Goal: Book appointment/travel/reservation

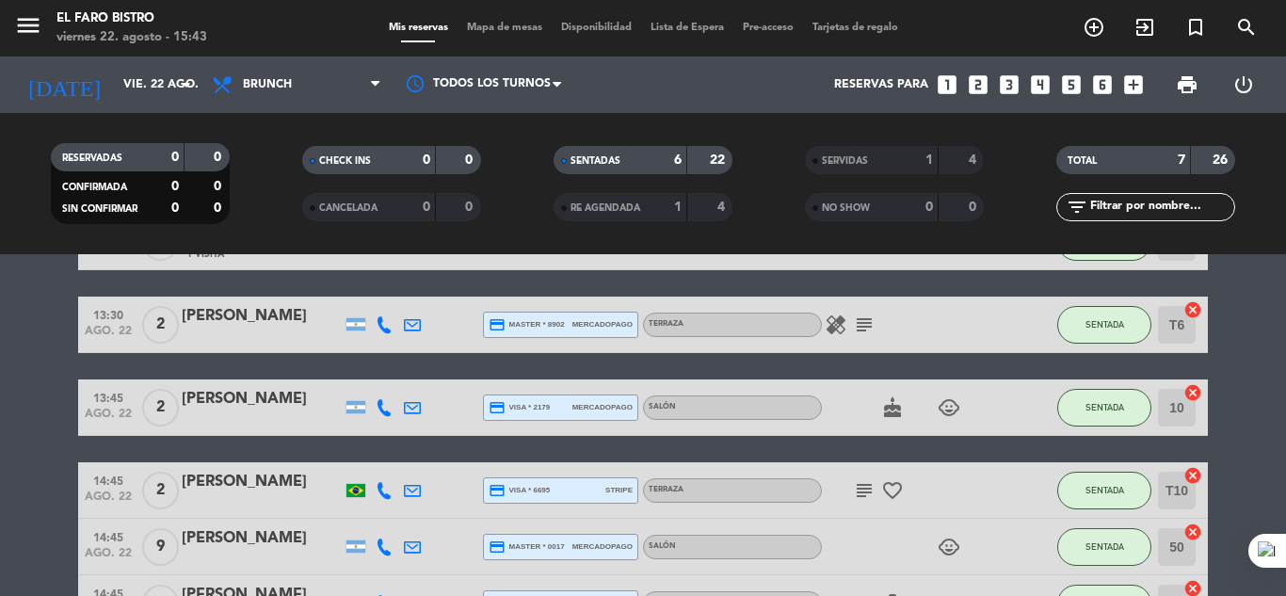
scroll to position [94, 0]
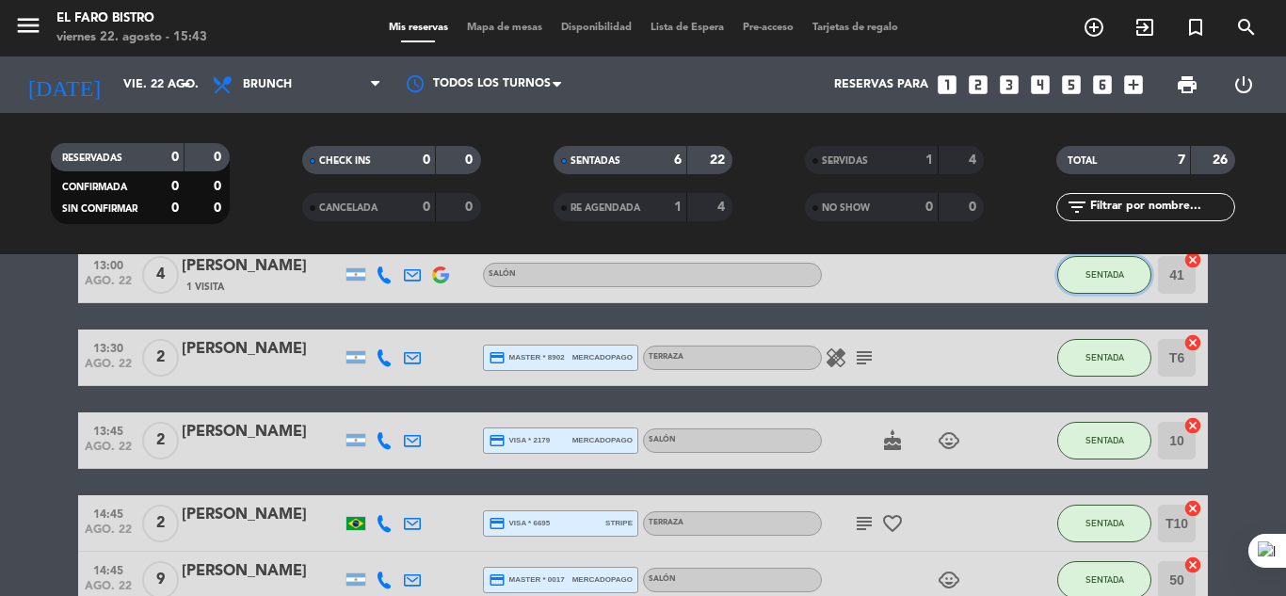
click at [1107, 275] on span "SENTADA" at bounding box center [1105, 274] width 39 height 10
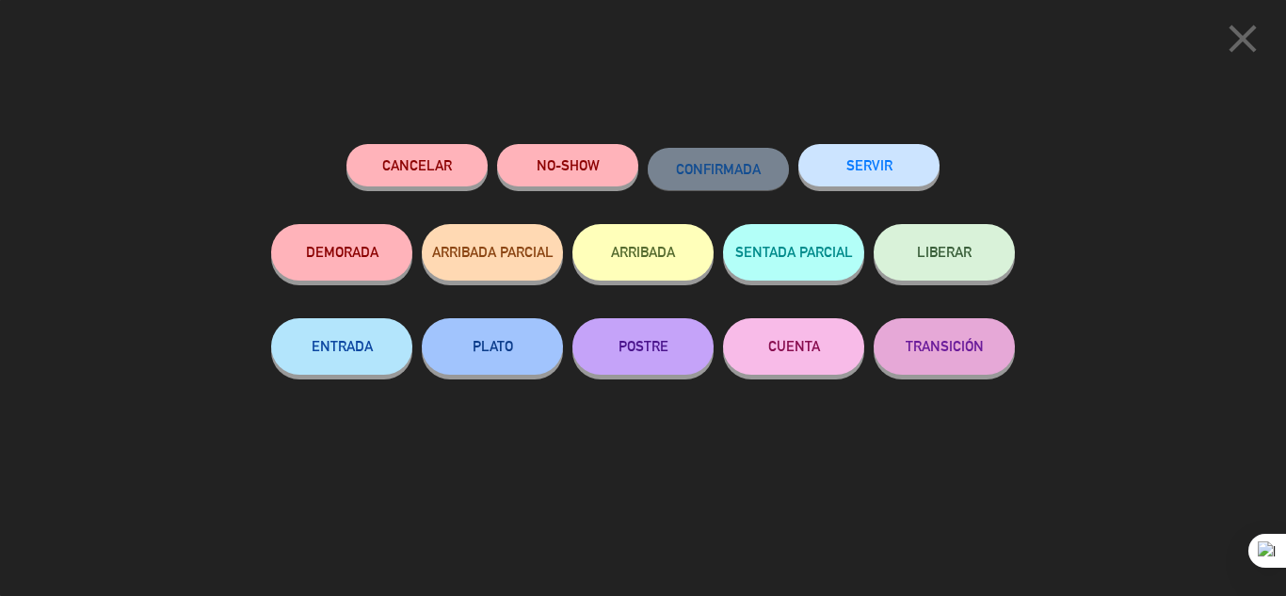
click at [866, 167] on button "SERVIR" at bounding box center [869, 165] width 141 height 42
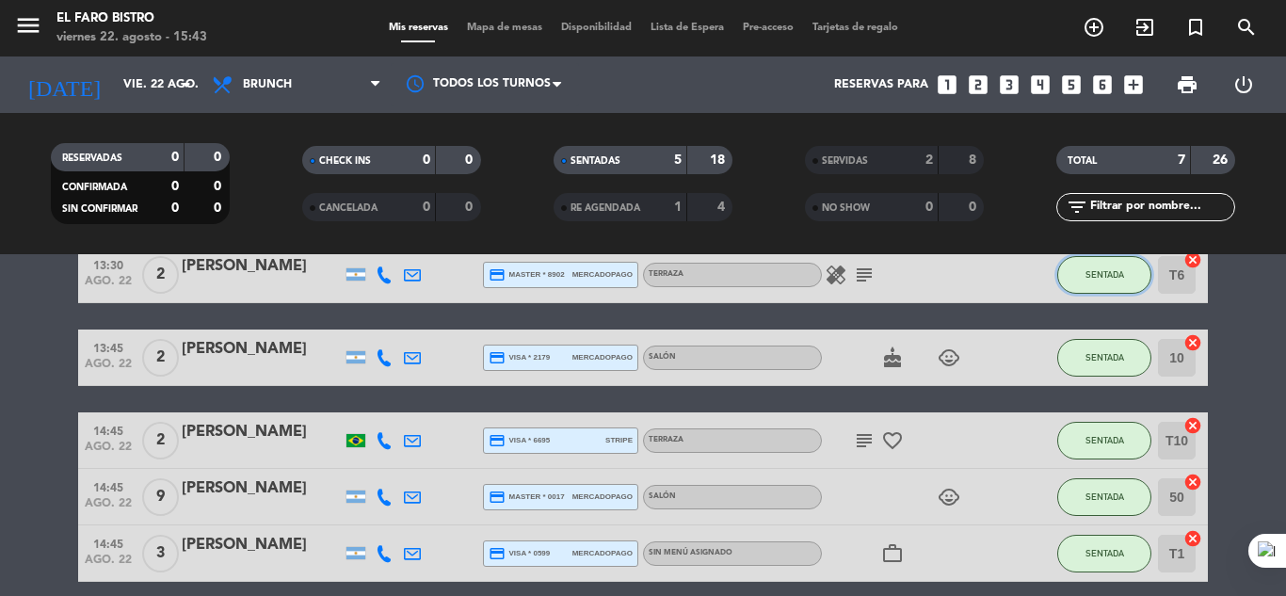
click at [1103, 275] on span "SENTADA" at bounding box center [1105, 274] width 39 height 10
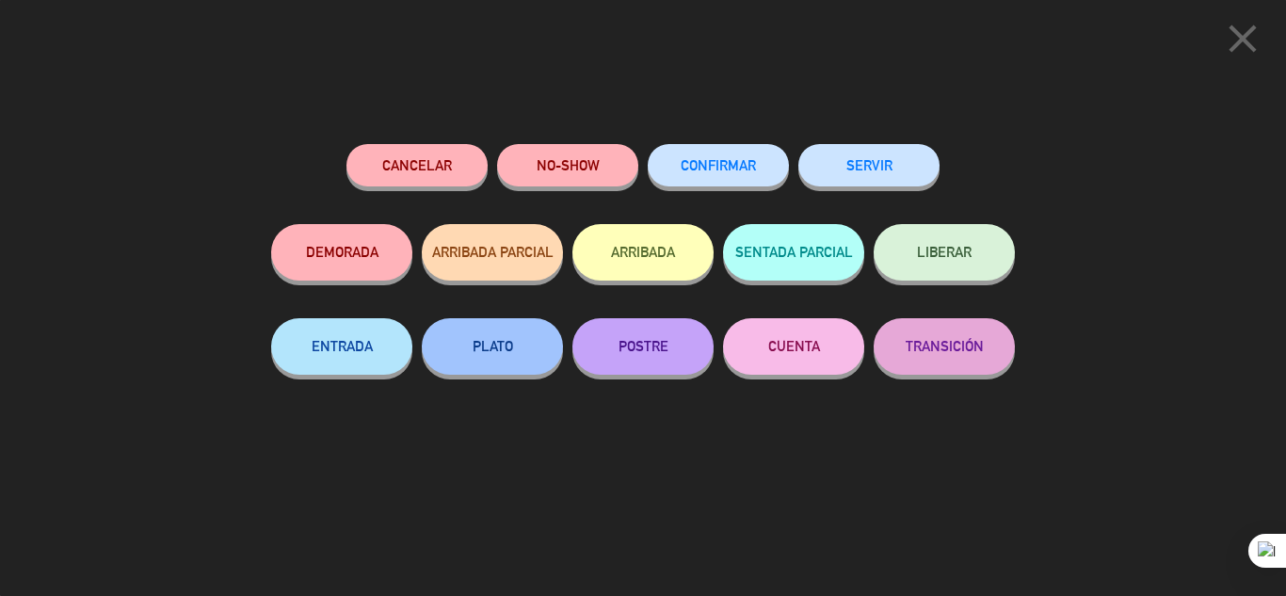
click at [898, 157] on button "SERVIR" at bounding box center [869, 165] width 141 height 42
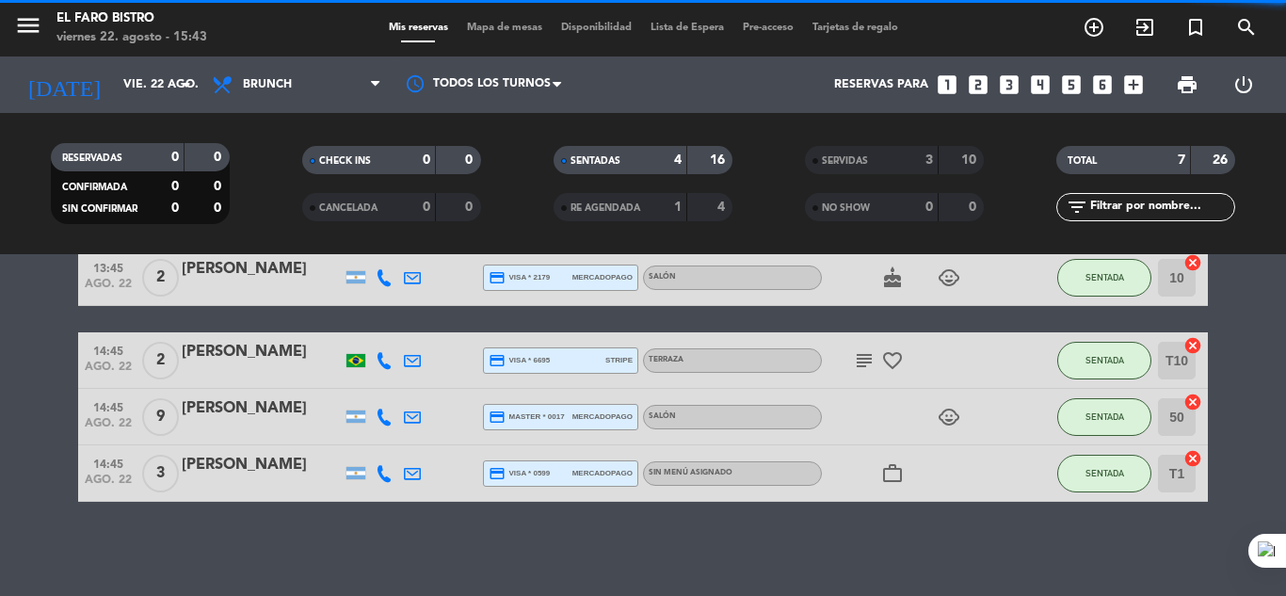
scroll to position [91, 0]
click at [1110, 281] on span "SENTADA" at bounding box center [1105, 277] width 39 height 10
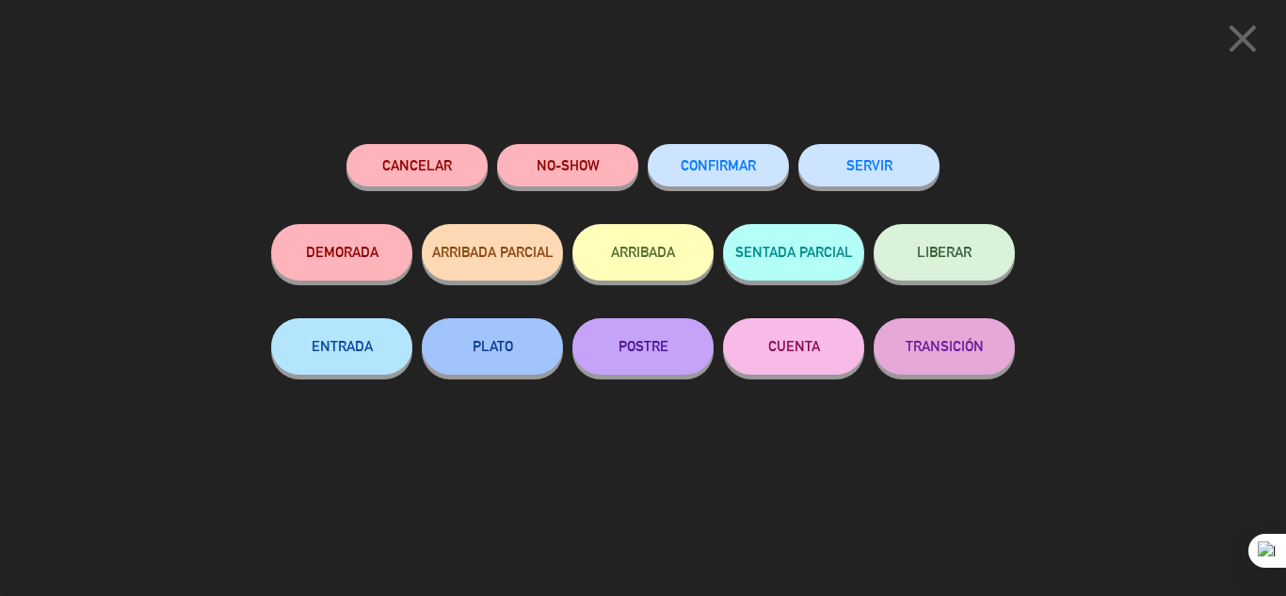
click at [868, 161] on button "SERVIR" at bounding box center [869, 165] width 141 height 42
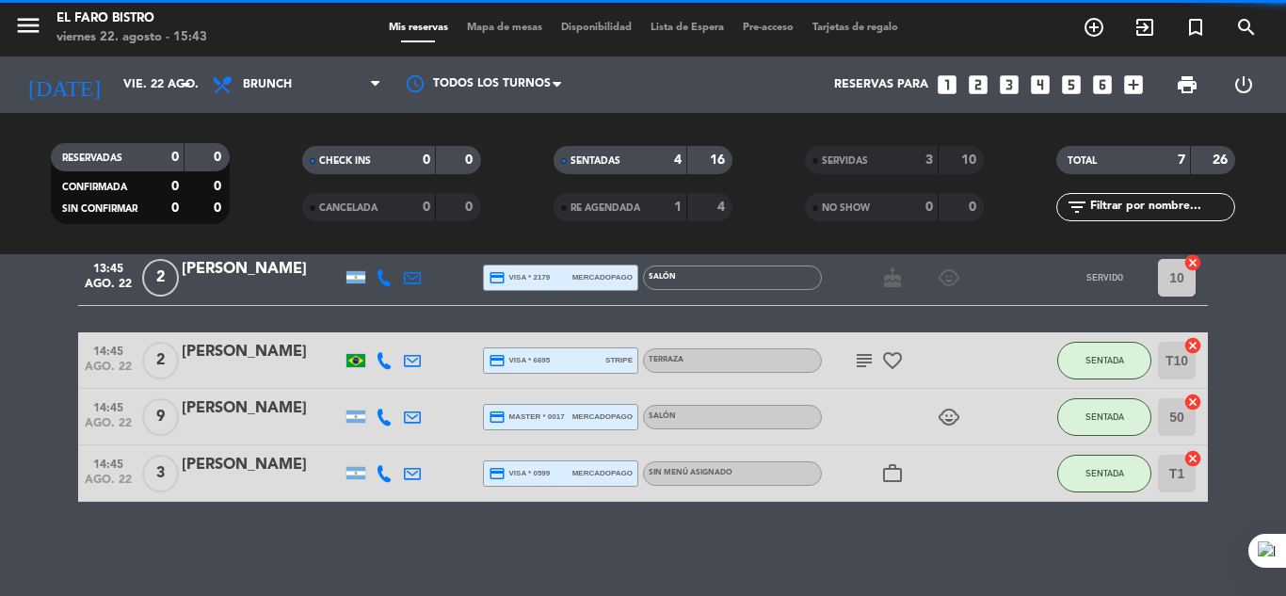
scroll to position [8, 0]
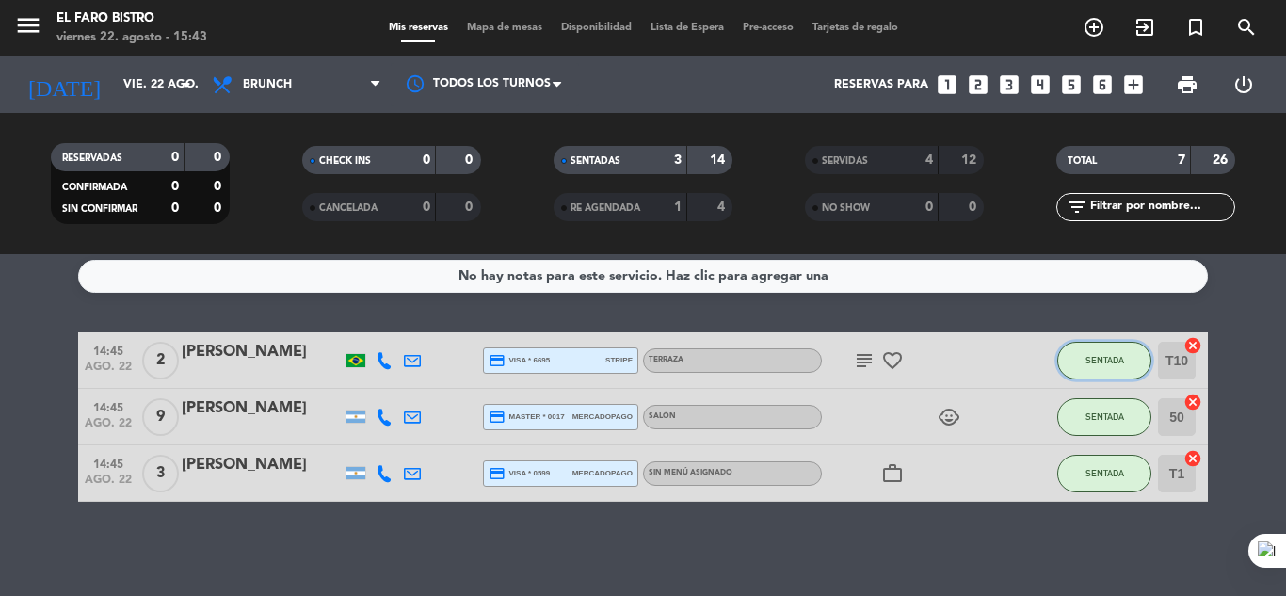
click at [1122, 350] on button "SENTADA" at bounding box center [1105, 361] width 94 height 38
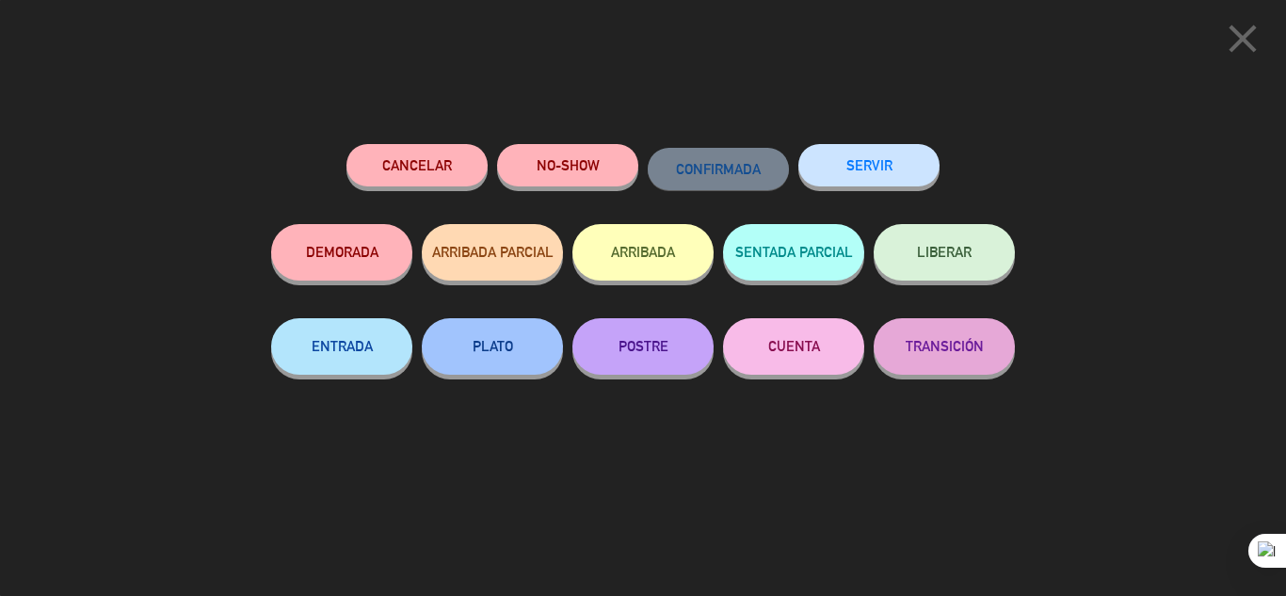
click at [895, 158] on button "SERVIR" at bounding box center [869, 165] width 141 height 42
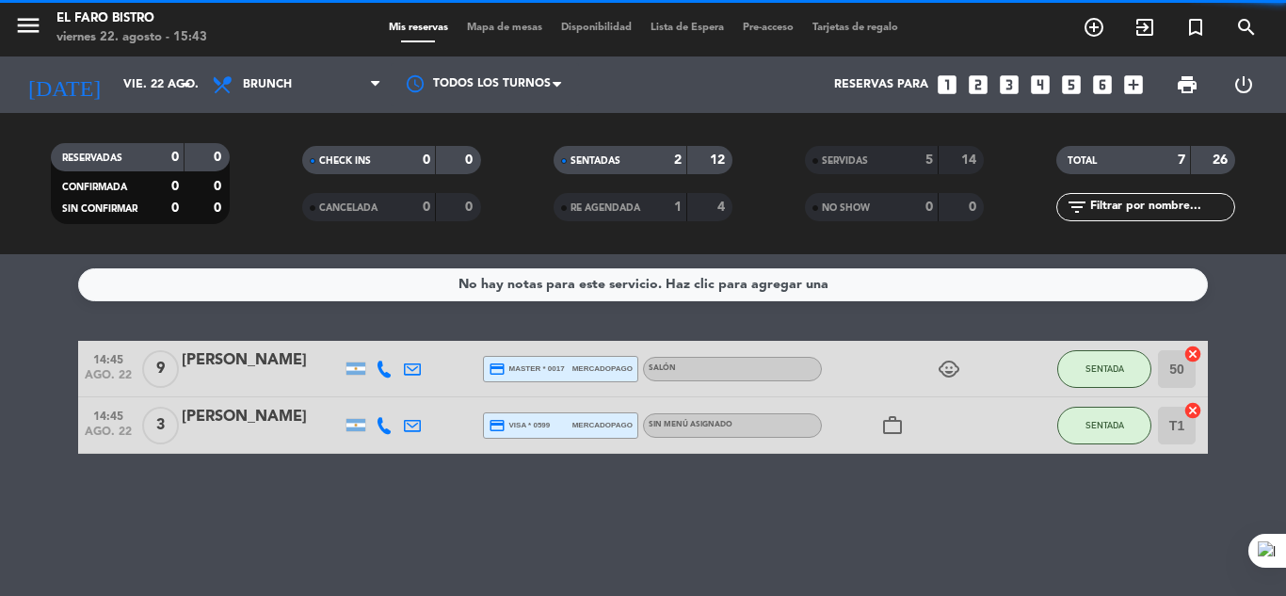
scroll to position [0, 0]
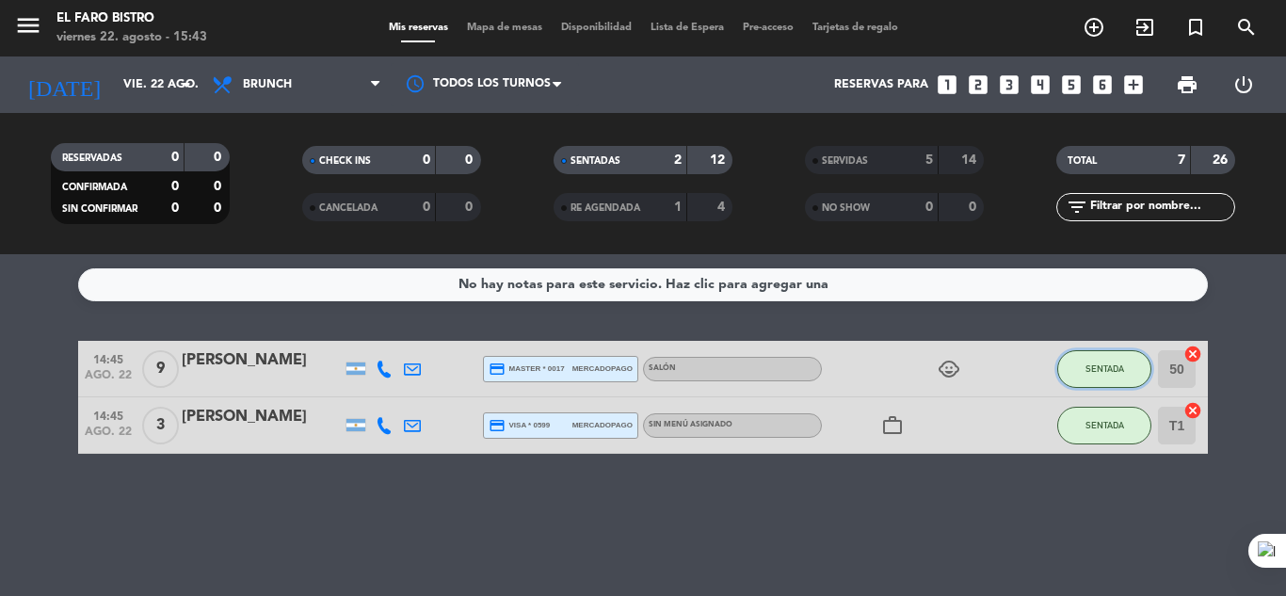
click at [1094, 363] on span "SENTADA" at bounding box center [1105, 368] width 39 height 10
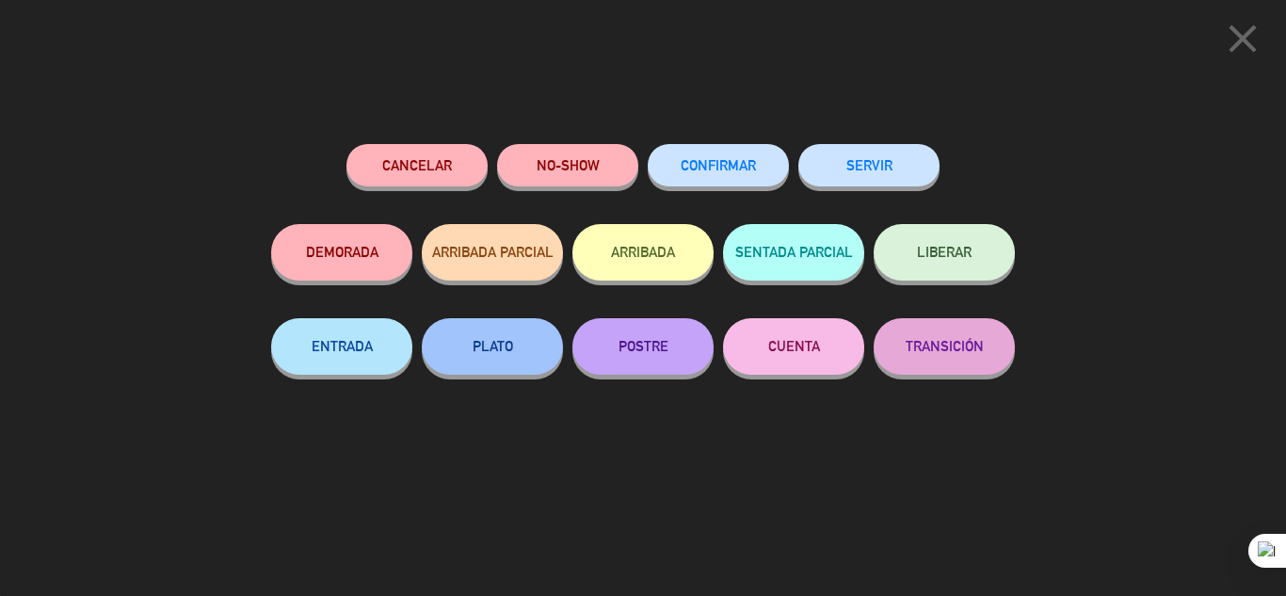
click at [861, 160] on button "SERVIR" at bounding box center [869, 165] width 141 height 42
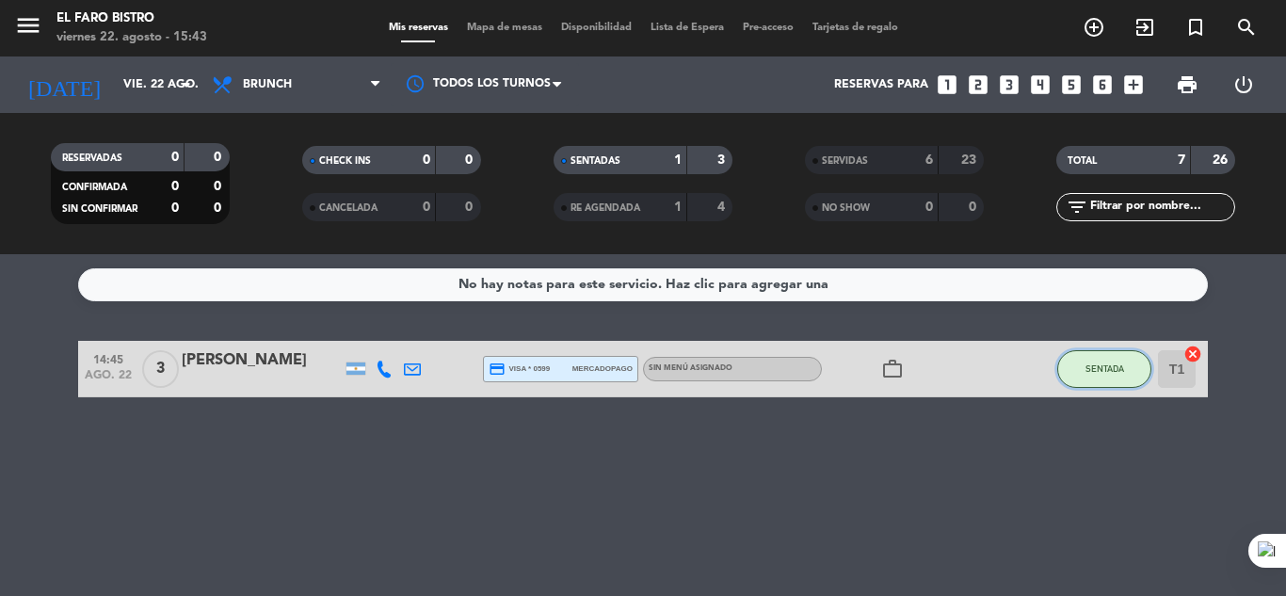
click at [1101, 371] on span "SENTADA" at bounding box center [1105, 368] width 39 height 10
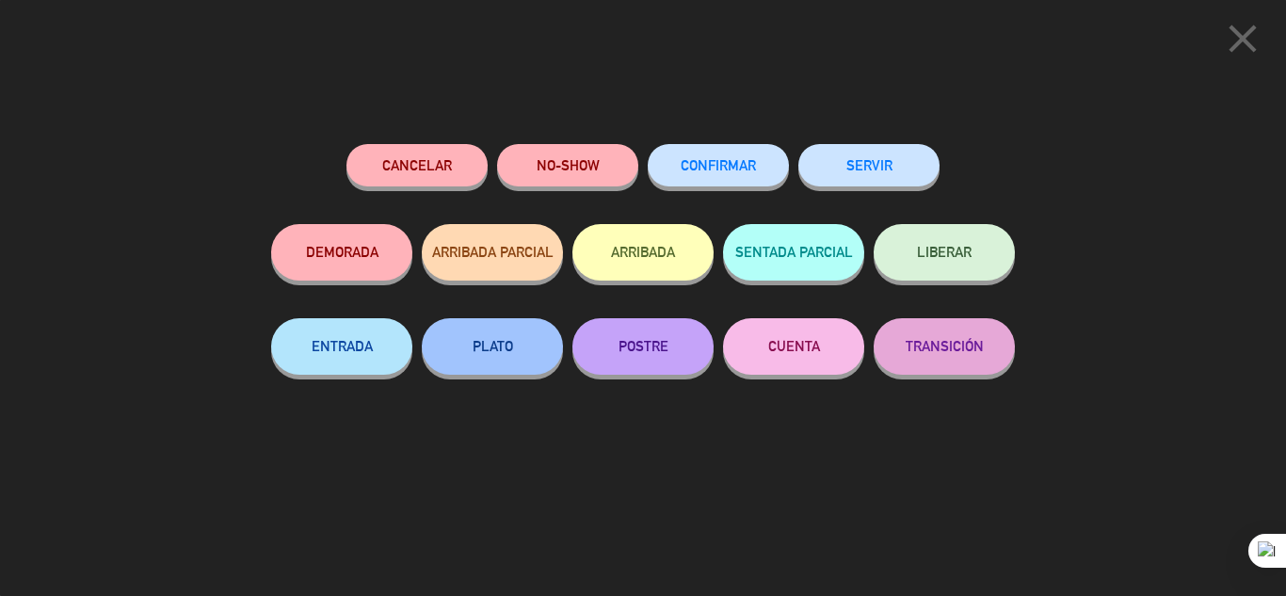
click at [872, 173] on button "SERVIR" at bounding box center [869, 165] width 141 height 42
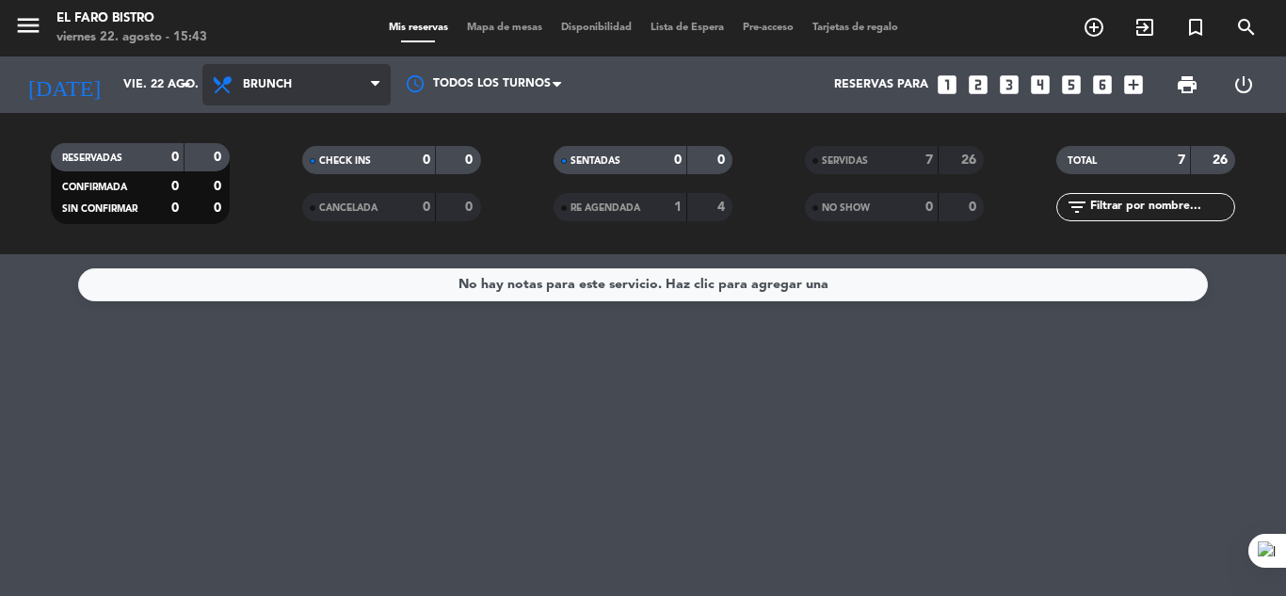
click at [373, 77] on icon at bounding box center [375, 84] width 8 height 15
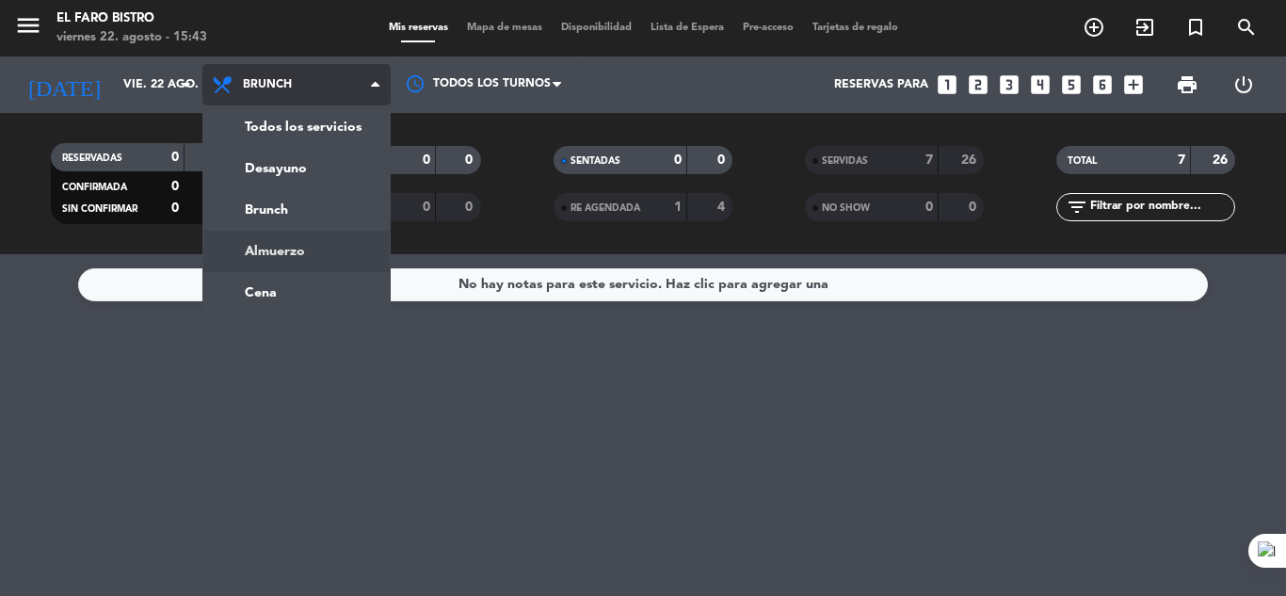
click at [300, 247] on div "menu El Faro Bistro viernes 22. agosto - 15:43 Mis reservas Mapa de mesas Dispo…" at bounding box center [643, 127] width 1286 height 254
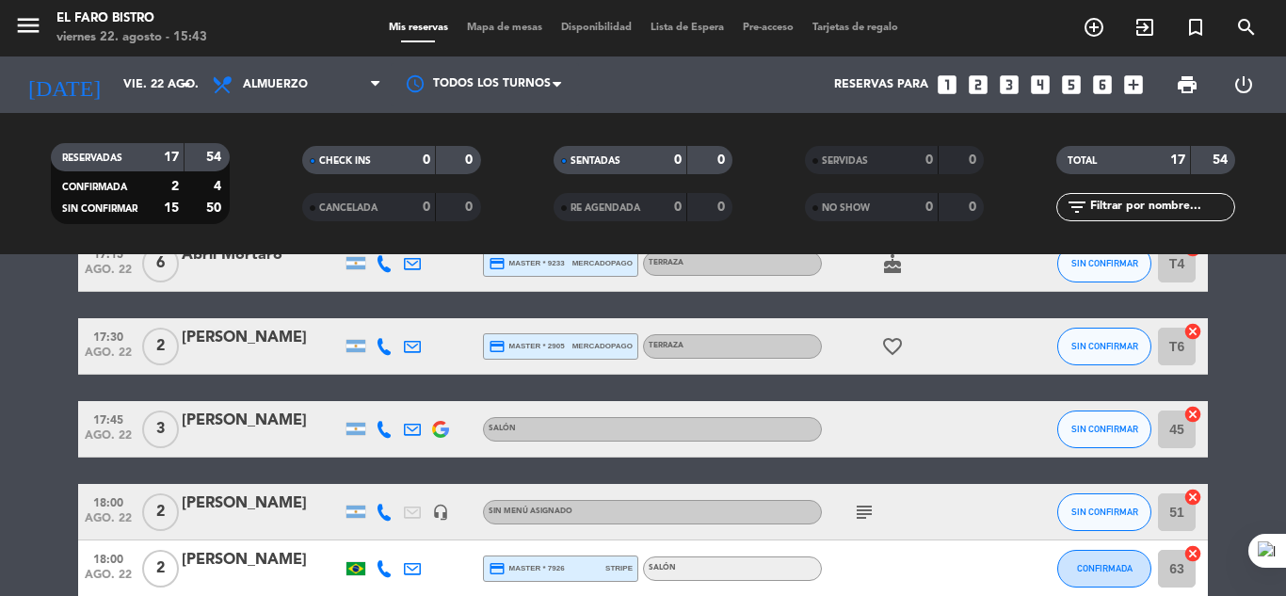
scroll to position [94, 0]
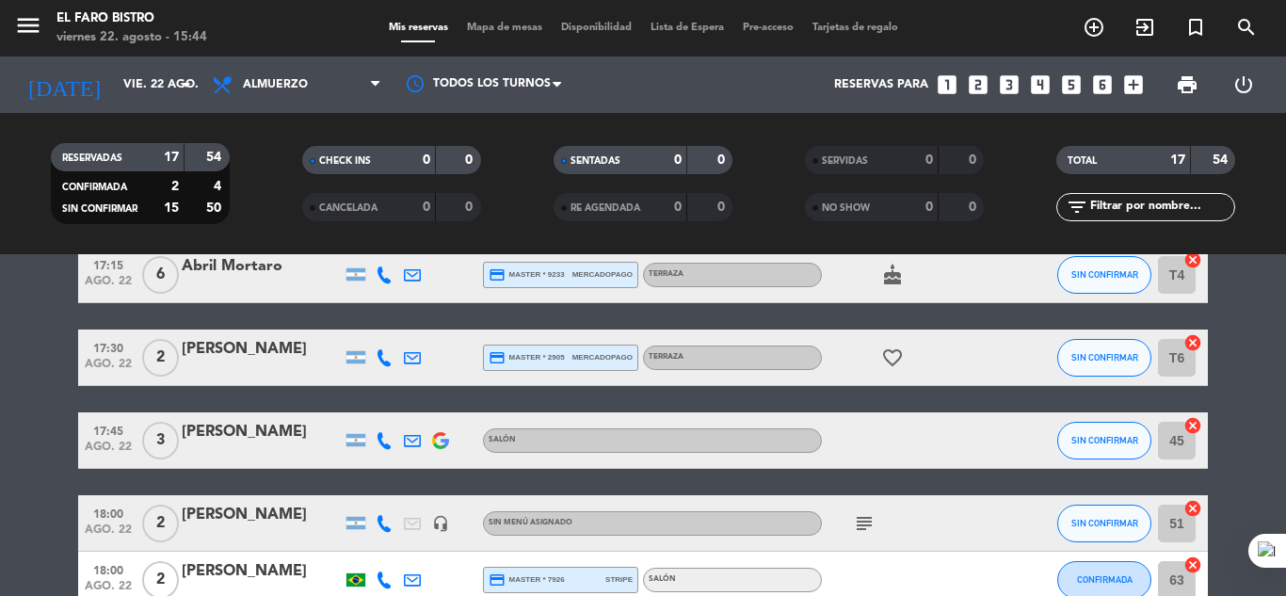
click at [861, 523] on icon "subject" at bounding box center [864, 523] width 23 height 23
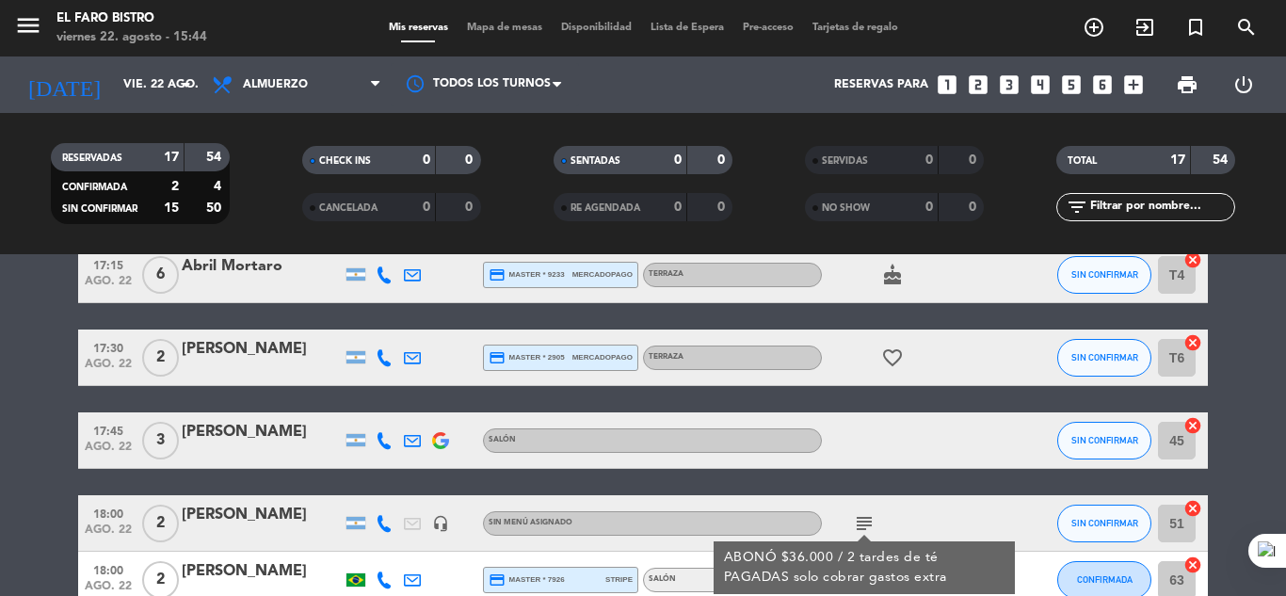
click at [861, 523] on icon "subject" at bounding box center [864, 523] width 23 height 23
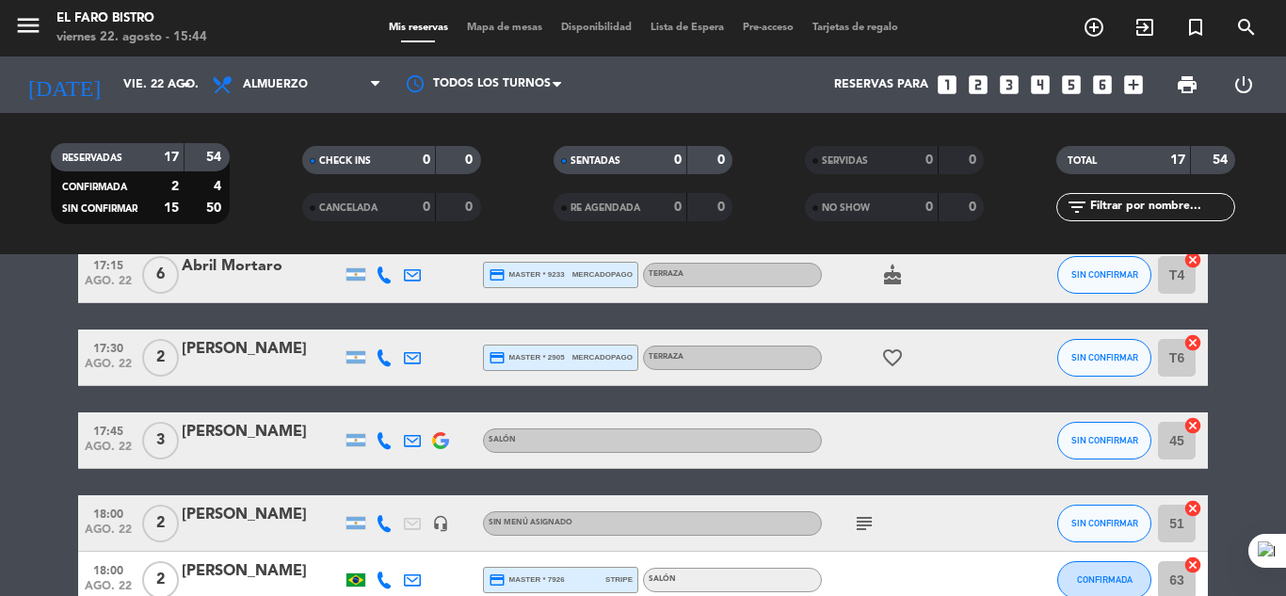
click at [868, 520] on icon "subject" at bounding box center [864, 523] width 23 height 23
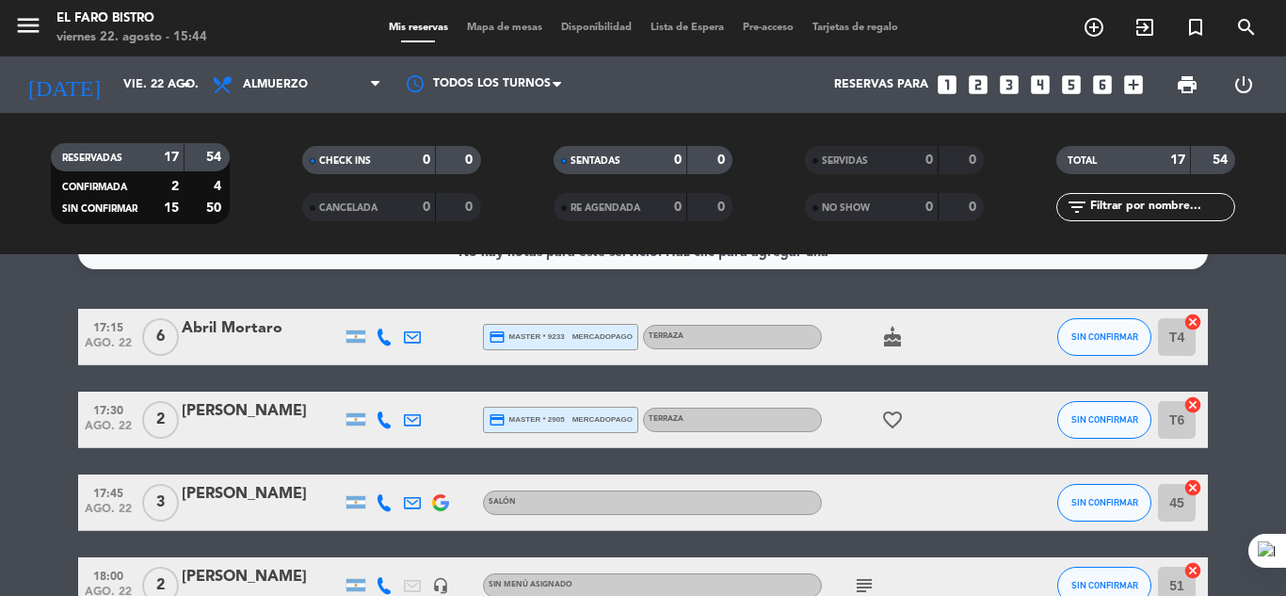
scroll to position [0, 0]
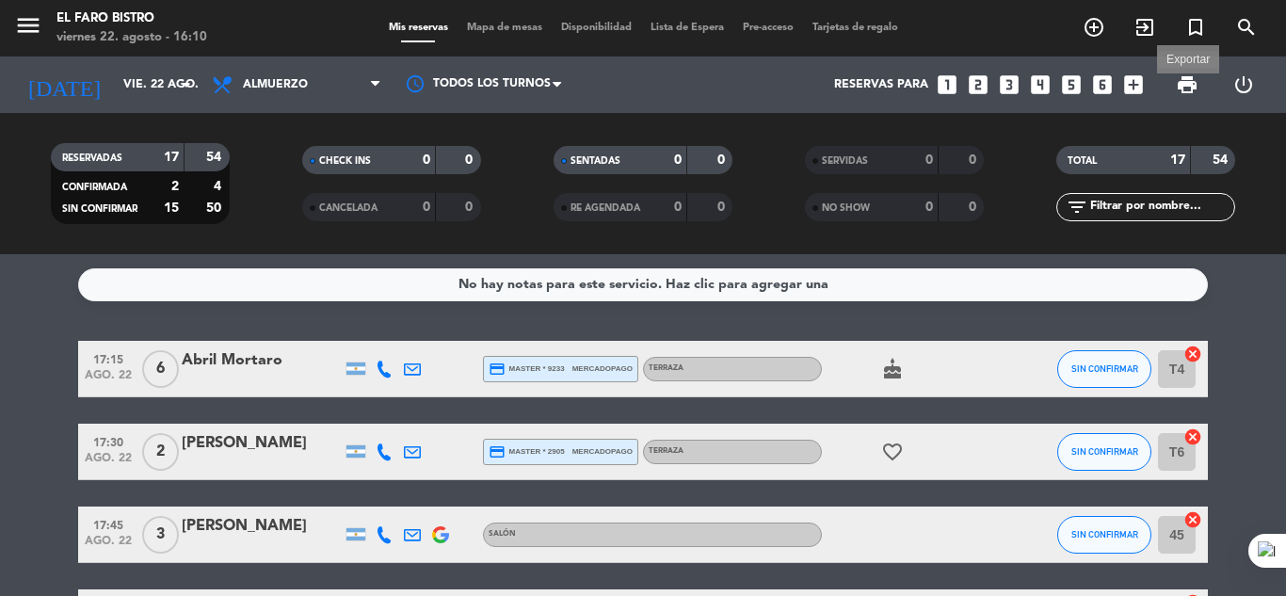
click at [1185, 84] on span "print" at bounding box center [1187, 84] width 23 height 23
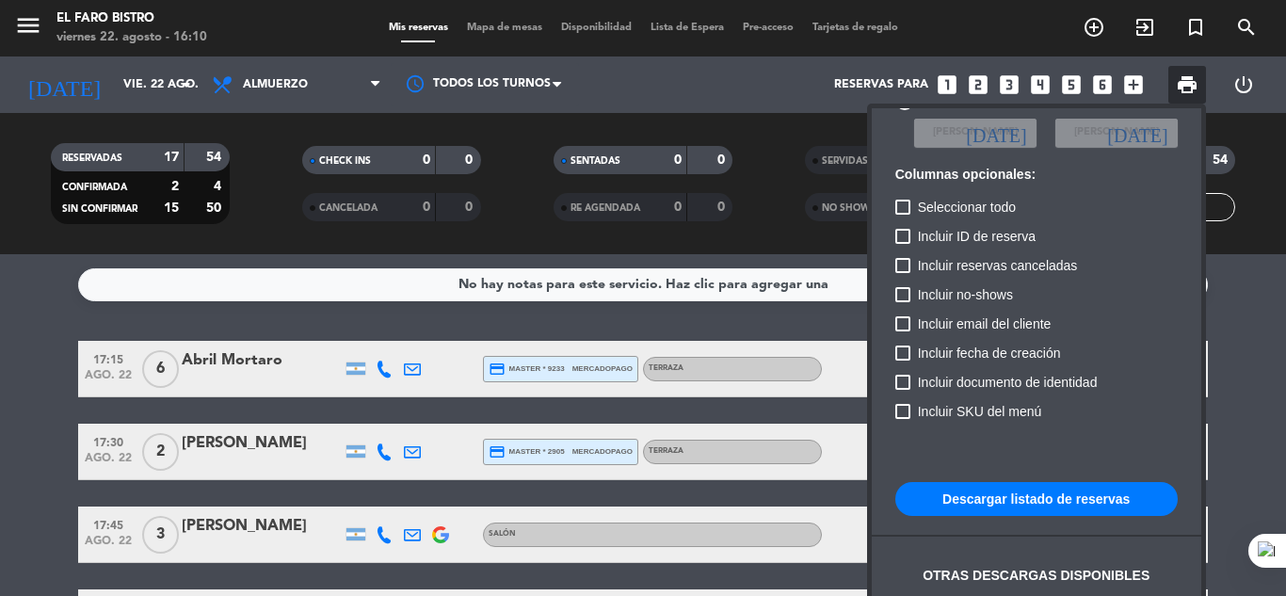
scroll to position [115, 0]
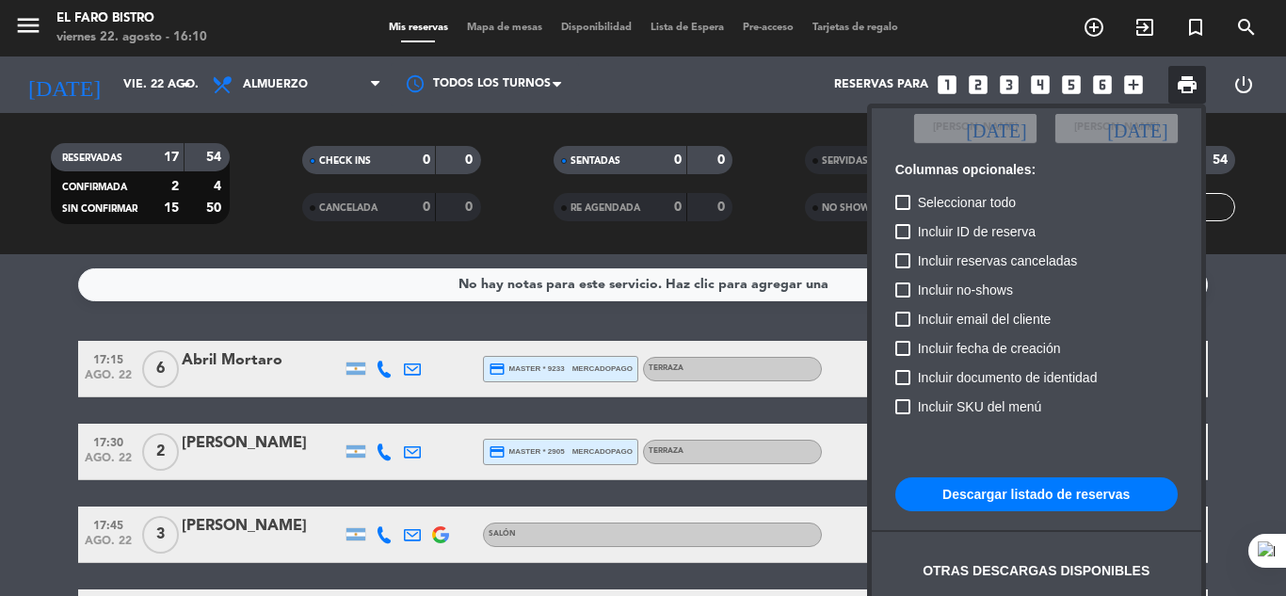
click at [1060, 484] on button "Descargar listado de reservas" at bounding box center [1037, 494] width 283 height 34
click at [305, 105] on div at bounding box center [643, 298] width 1286 height 596
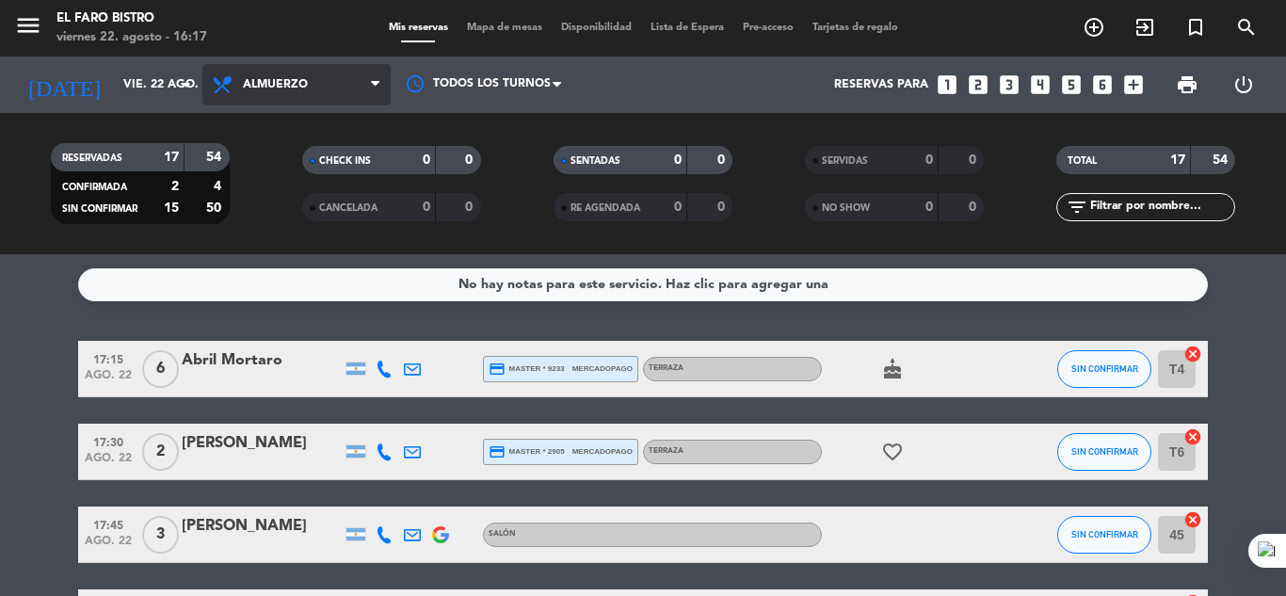
click at [305, 83] on span "Almuerzo" at bounding box center [275, 84] width 65 height 13
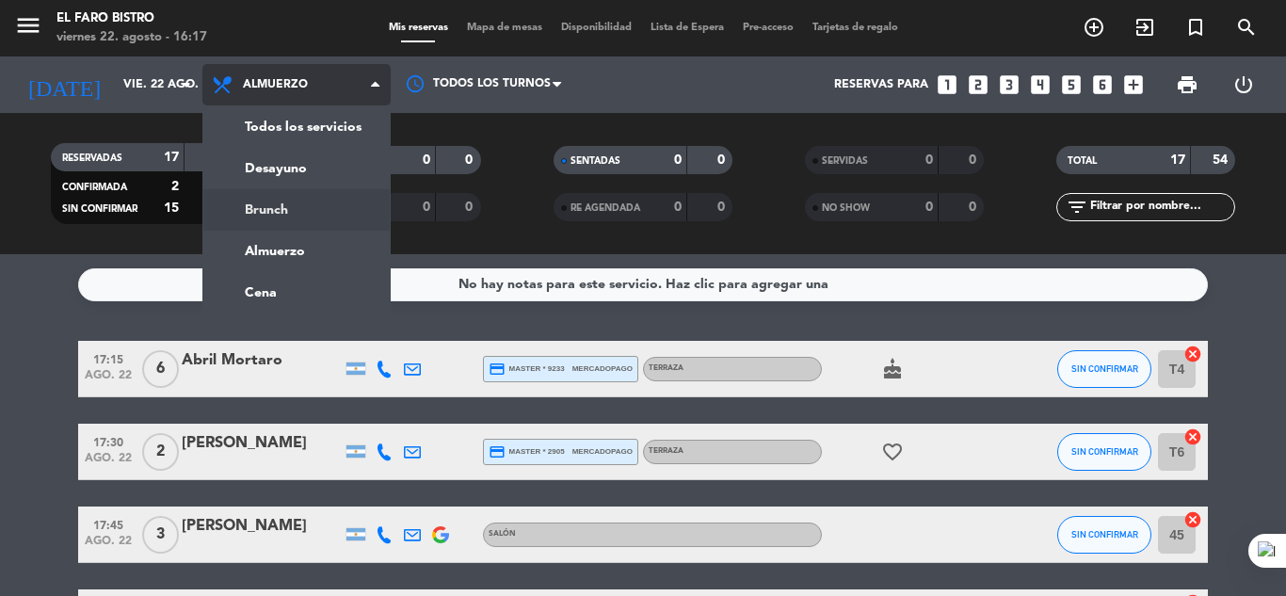
click at [315, 228] on div "menu El Faro Bistro viernes 22. agosto - 16:17 Mis reservas Mapa de mesas Dispo…" at bounding box center [643, 127] width 1286 height 254
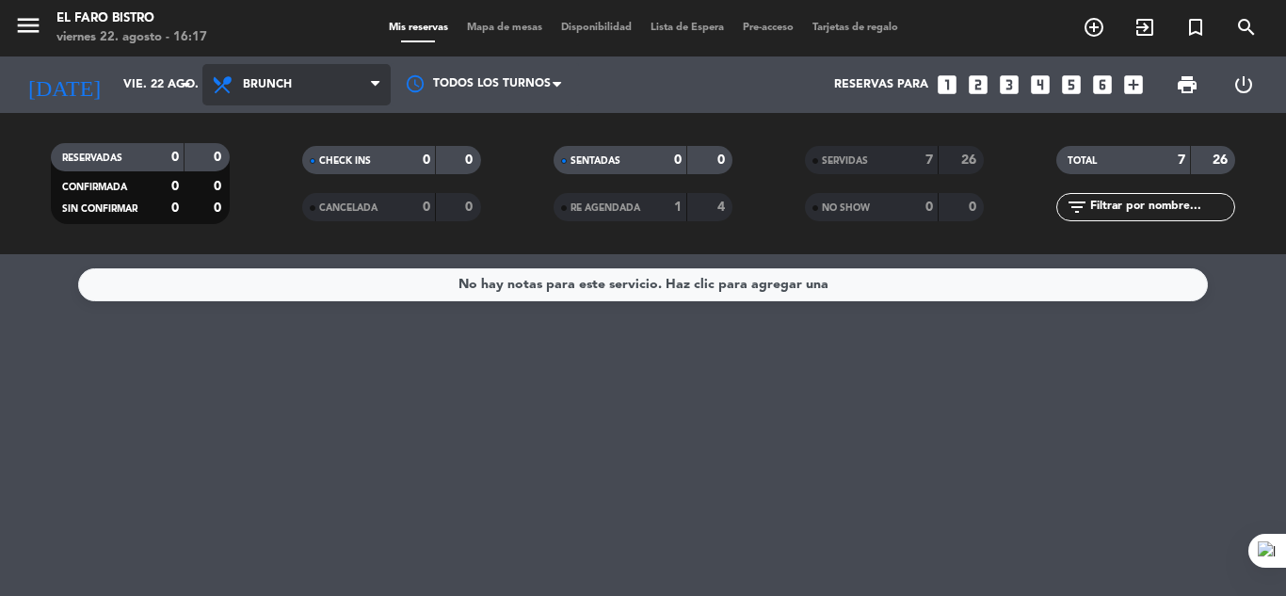
click at [305, 89] on span "Brunch" at bounding box center [296, 84] width 188 height 41
click at [142, 123] on div "RESERVADAS 0 0 CONFIRMADA 0 0 SIN CONFIRMAR 0 0 CHECK INS 0 0 CANCELADA 0 0 SEN…" at bounding box center [643, 183] width 1286 height 141
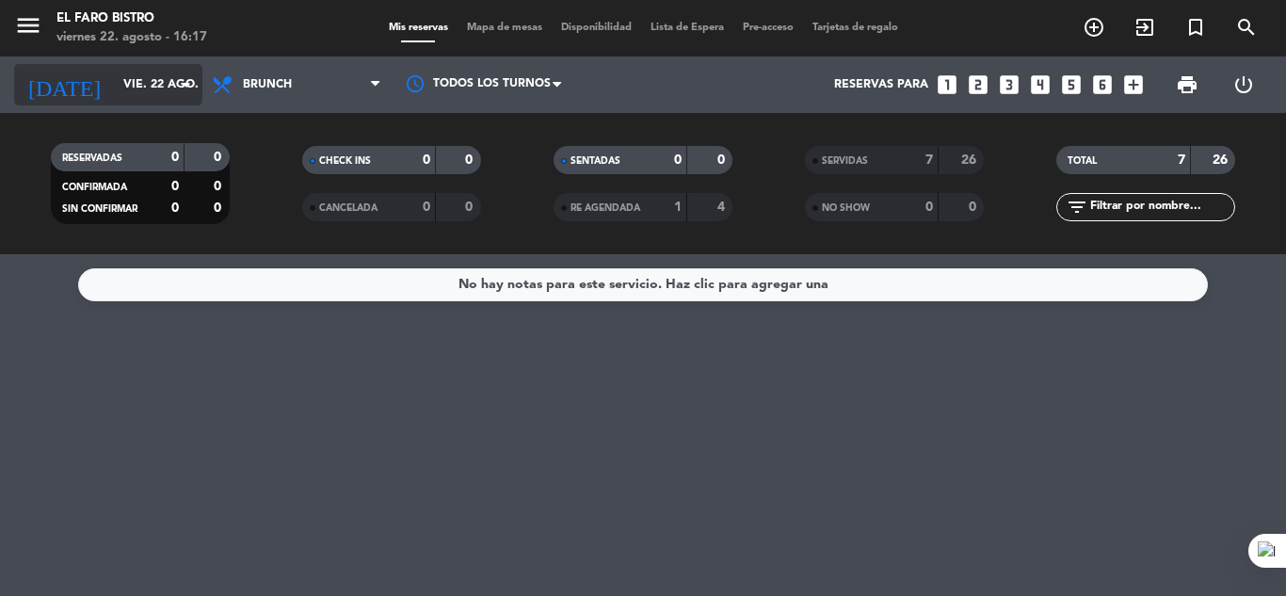
click at [140, 84] on input "vie. 22 ago." at bounding box center [193, 85] width 159 height 32
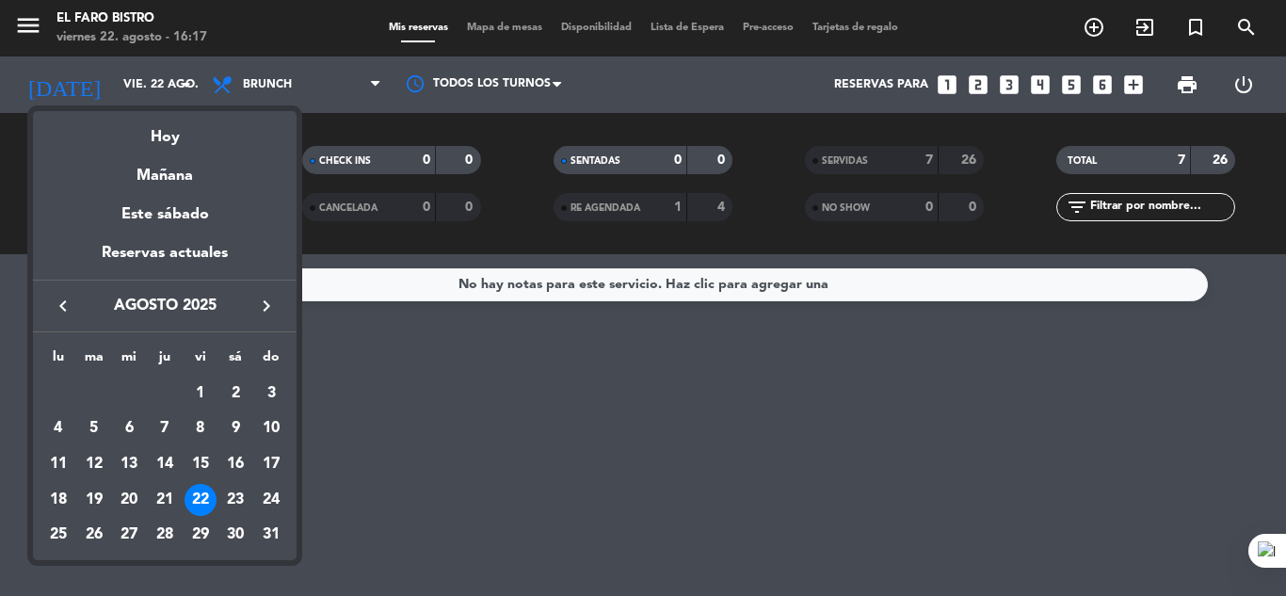
click at [325, 120] on div at bounding box center [643, 298] width 1286 height 596
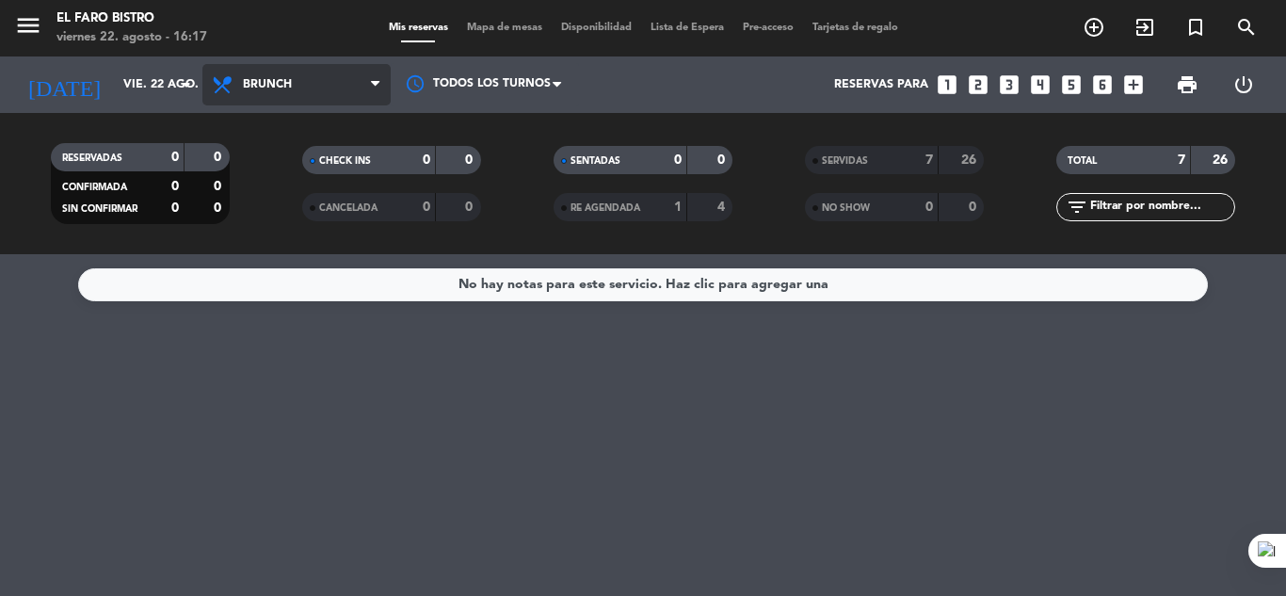
click at [320, 90] on span "Brunch" at bounding box center [296, 84] width 188 height 41
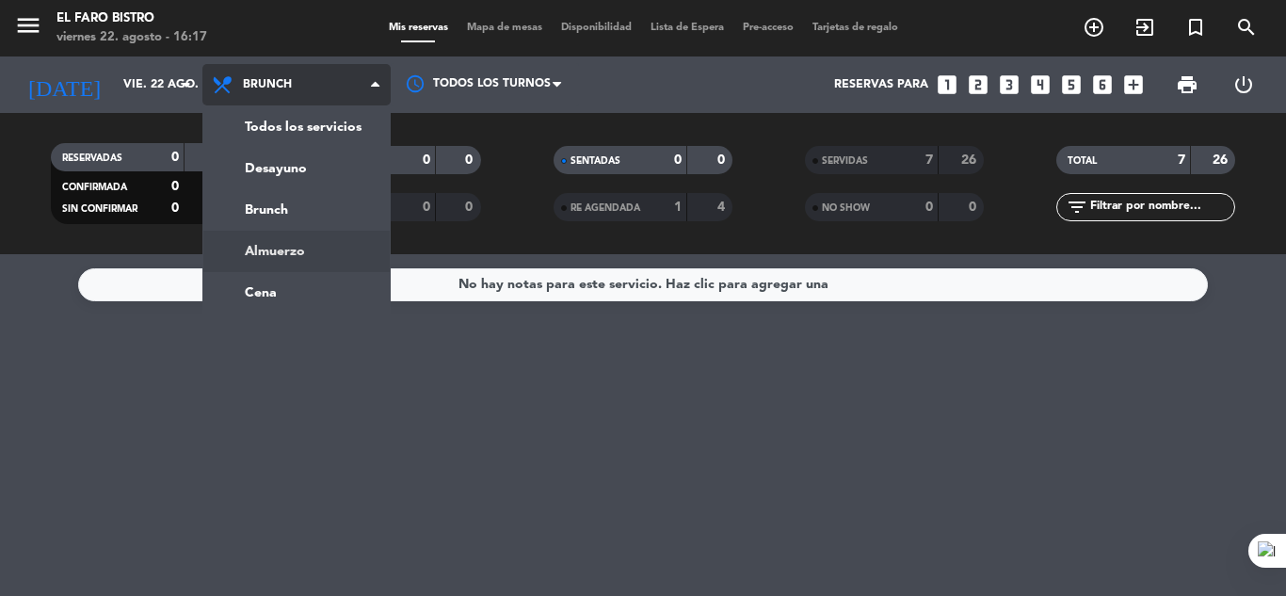
click at [317, 246] on div "menu El Faro Bistro viernes 22. agosto - 16:17 Mis reservas Mapa de mesas Dispo…" at bounding box center [643, 127] width 1286 height 254
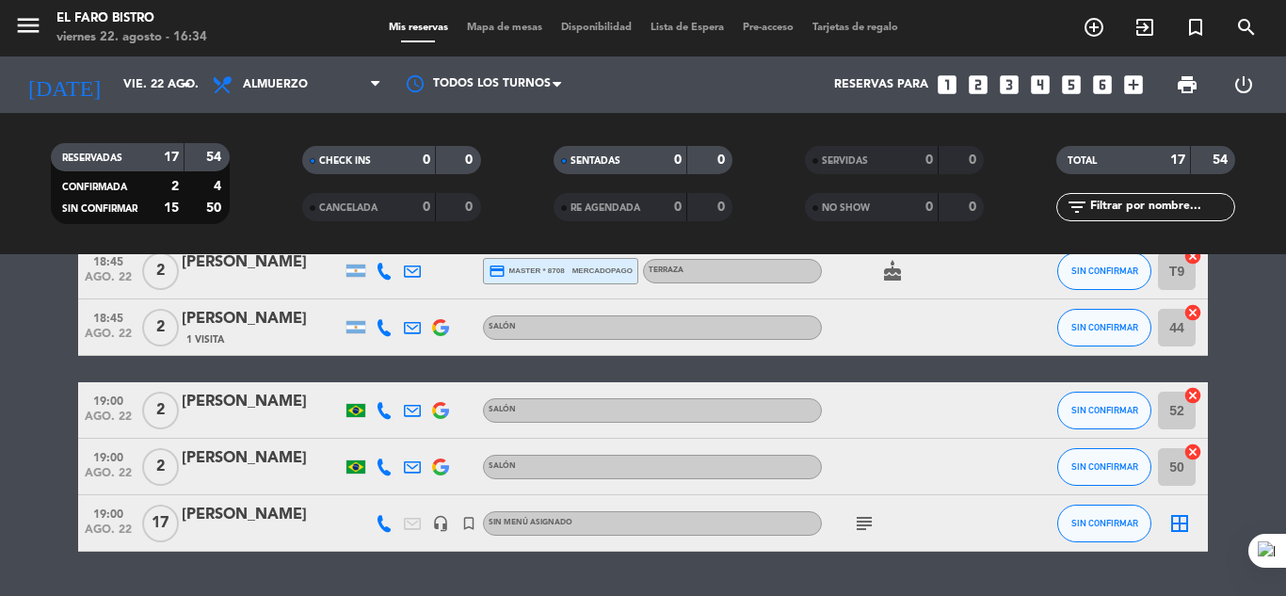
scroll to position [958, 0]
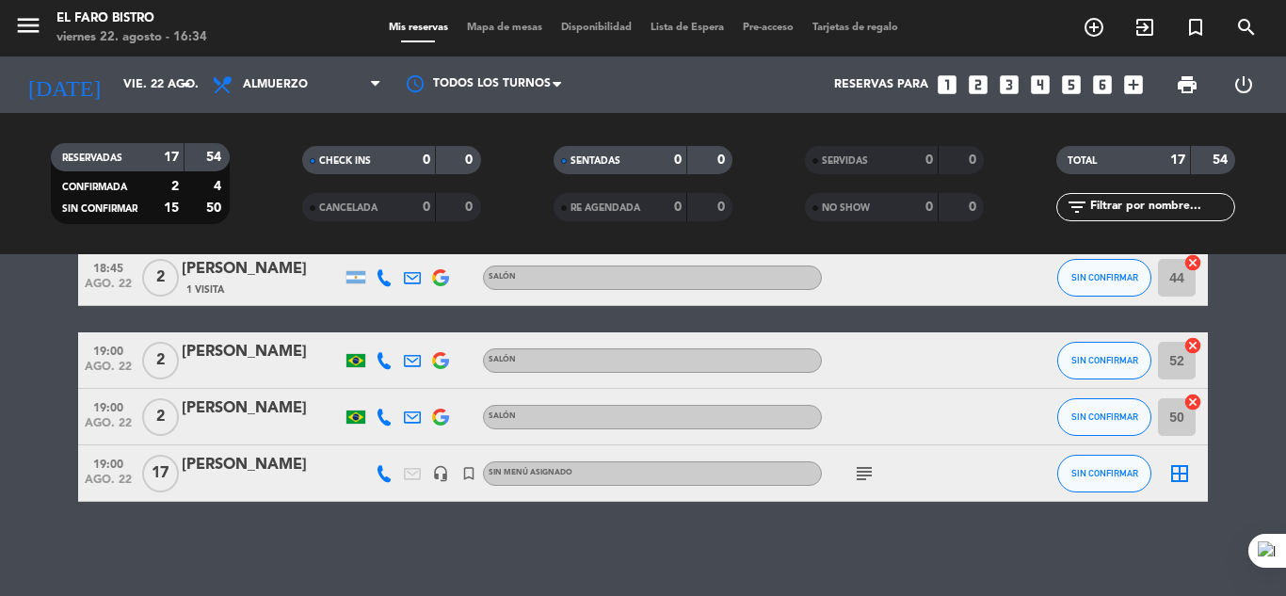
click at [266, 215] on filter-checkbox "CANCELADA 0 0" at bounding box center [391, 207] width 251 height 28
click at [1011, 87] on icon "looks_3" at bounding box center [1009, 85] width 24 height 24
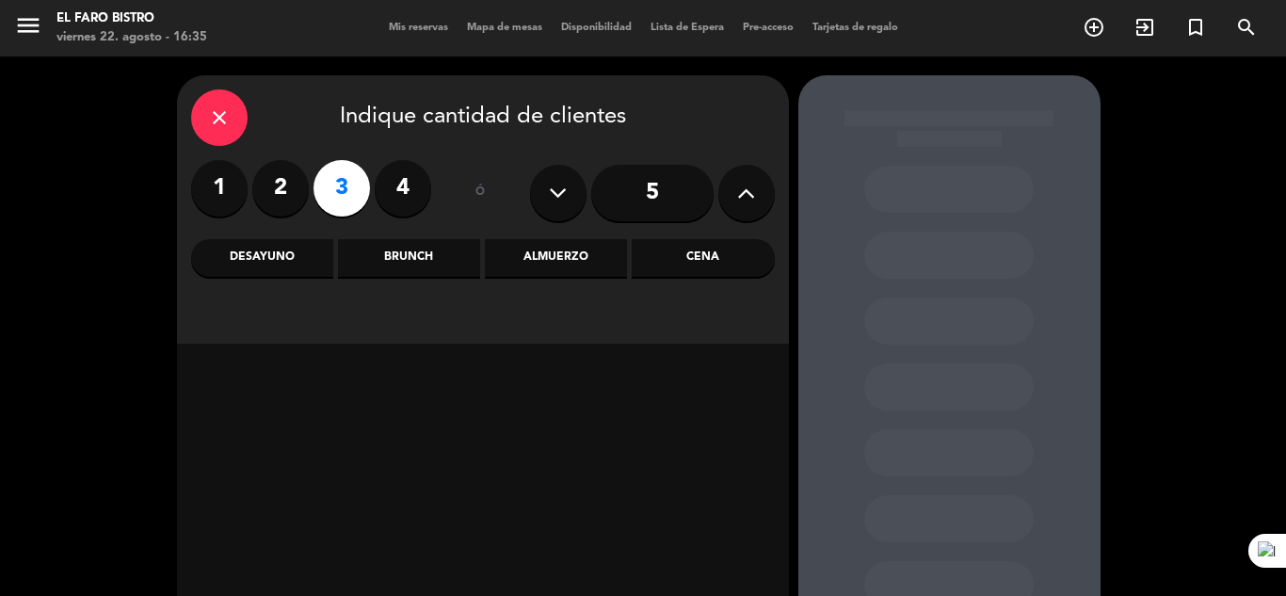
scroll to position [94, 0]
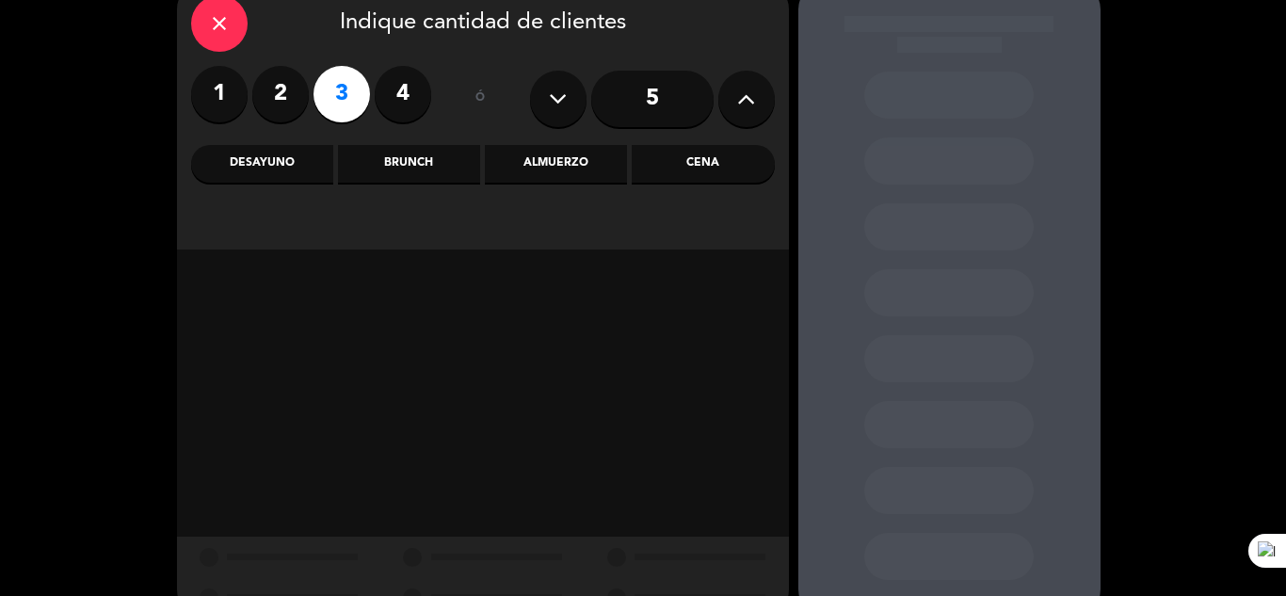
click at [569, 168] on div "Almuerzo" at bounding box center [556, 164] width 142 height 38
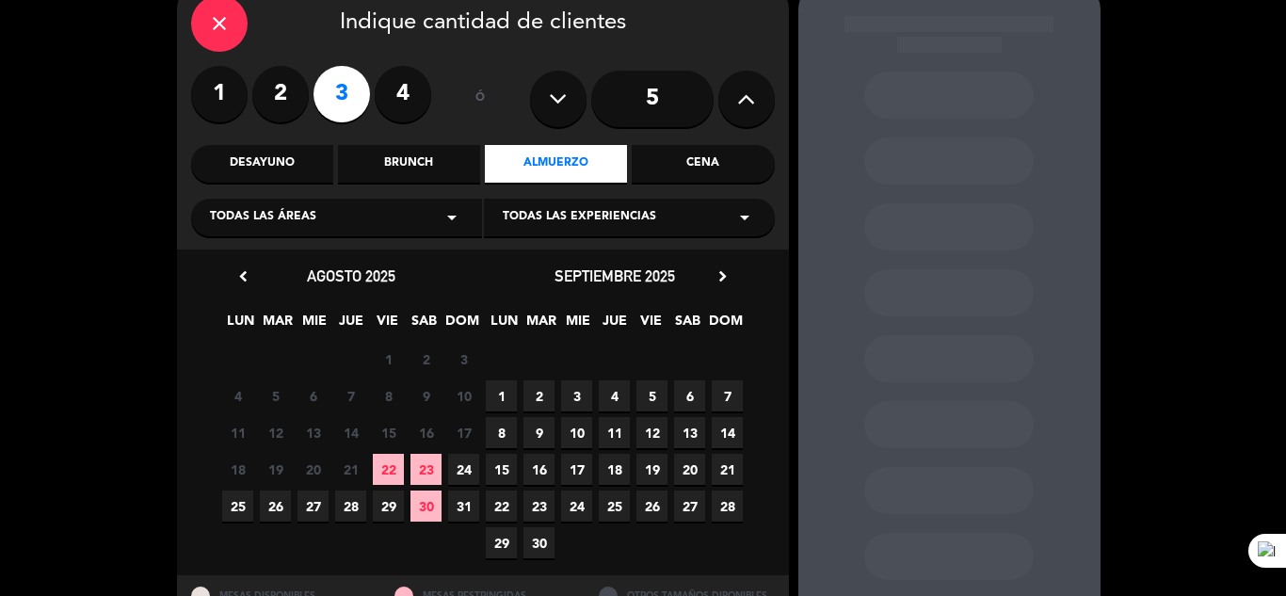
click at [392, 472] on span "22" at bounding box center [388, 469] width 31 height 31
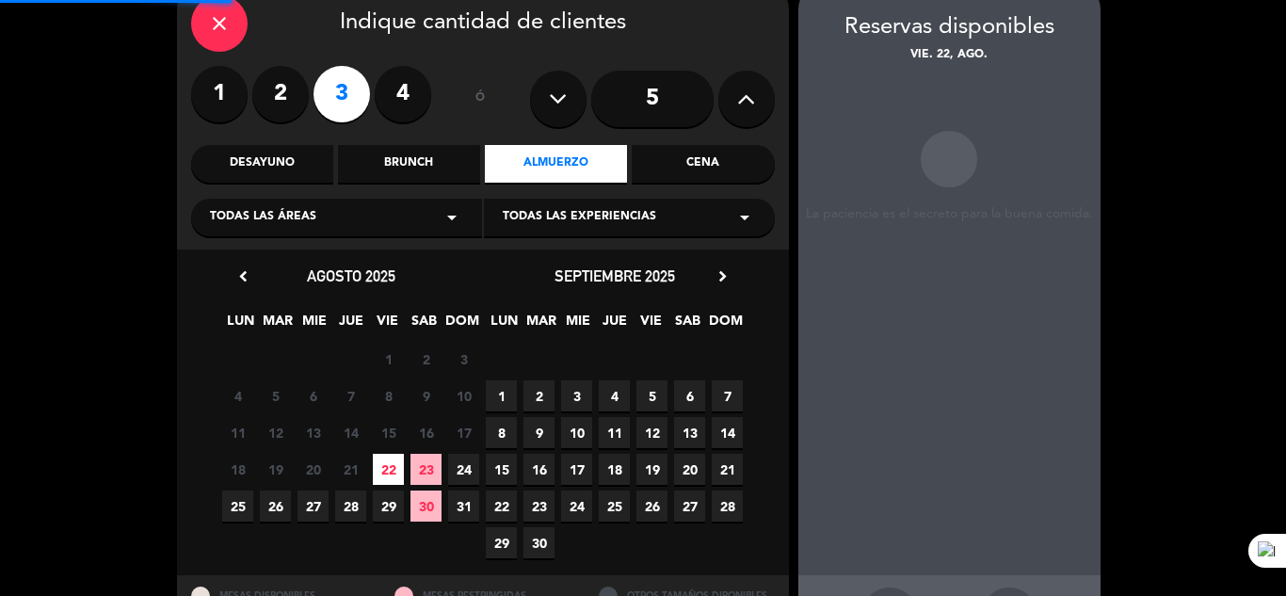
scroll to position [75, 0]
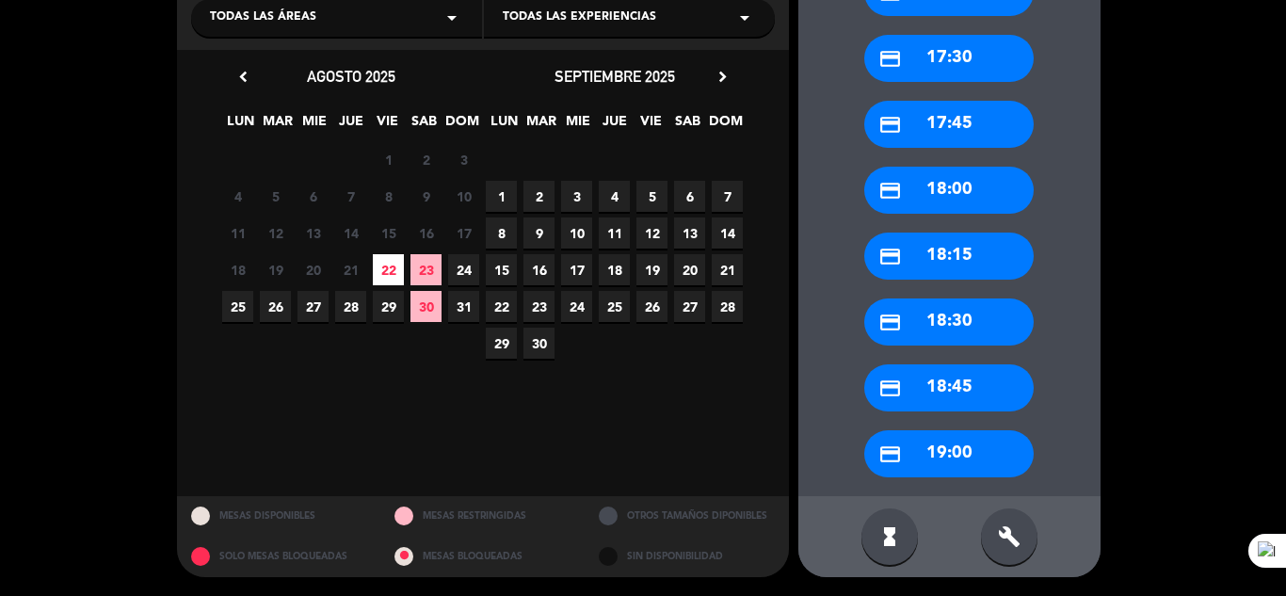
click at [927, 458] on div "credit_card 19:00" at bounding box center [949, 453] width 170 height 47
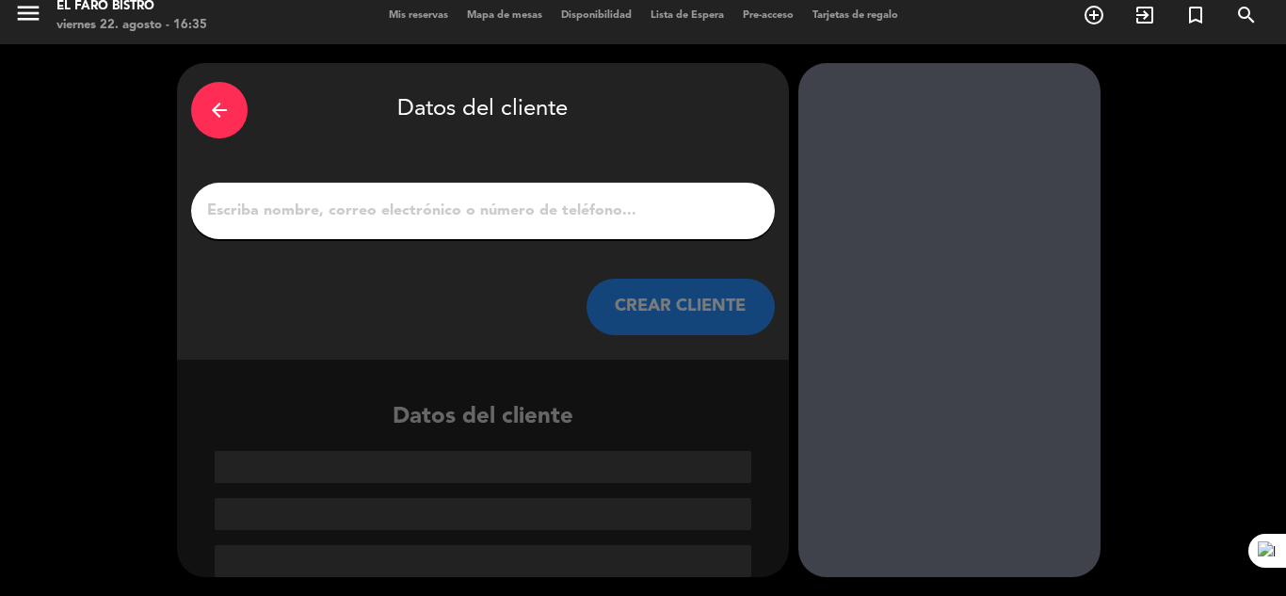
click at [359, 220] on input "1" at bounding box center [483, 211] width 556 height 26
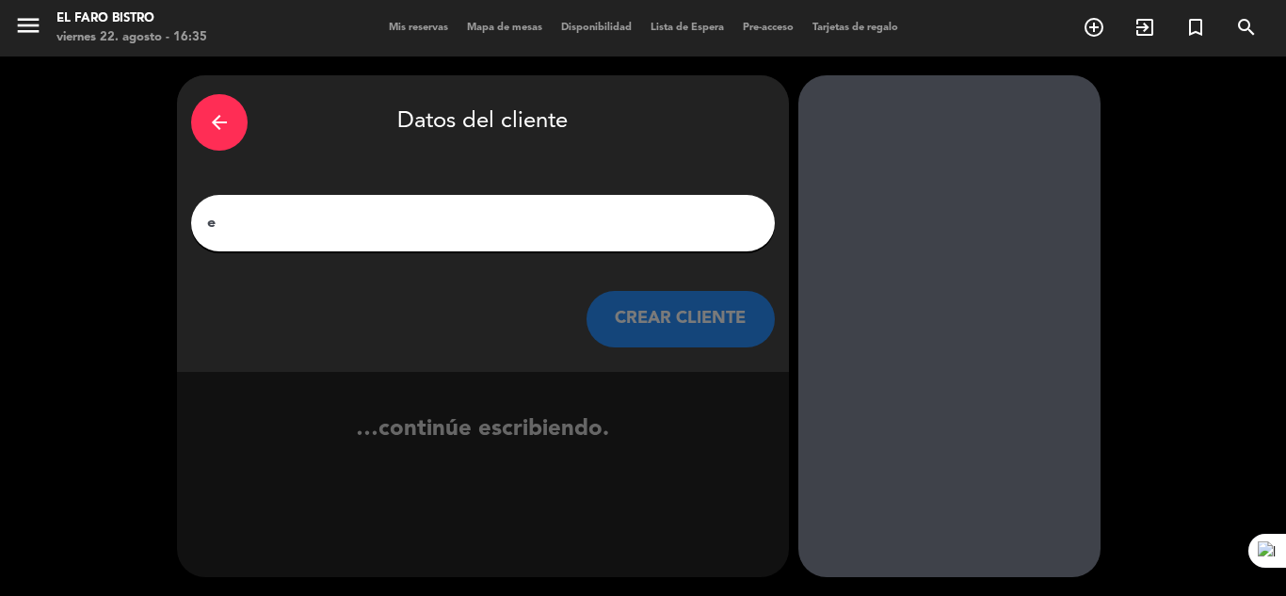
scroll to position [0, 0]
type input "e"
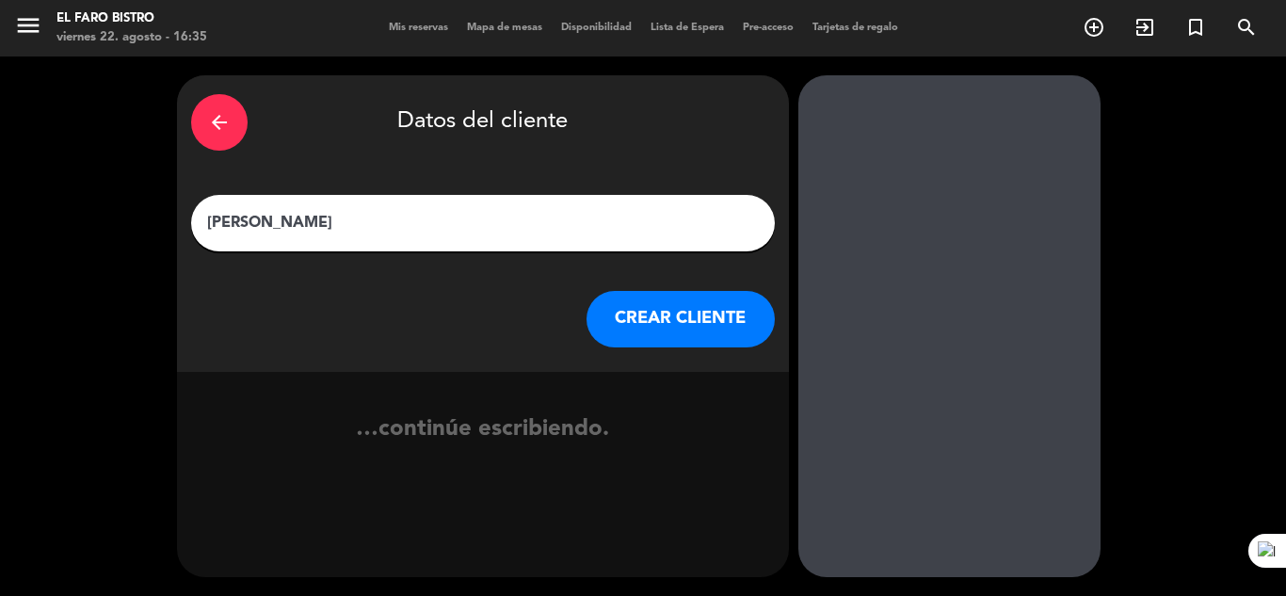
type input "[PERSON_NAME]"
click at [687, 308] on button "CREAR CLIENTE" at bounding box center [681, 319] width 188 height 57
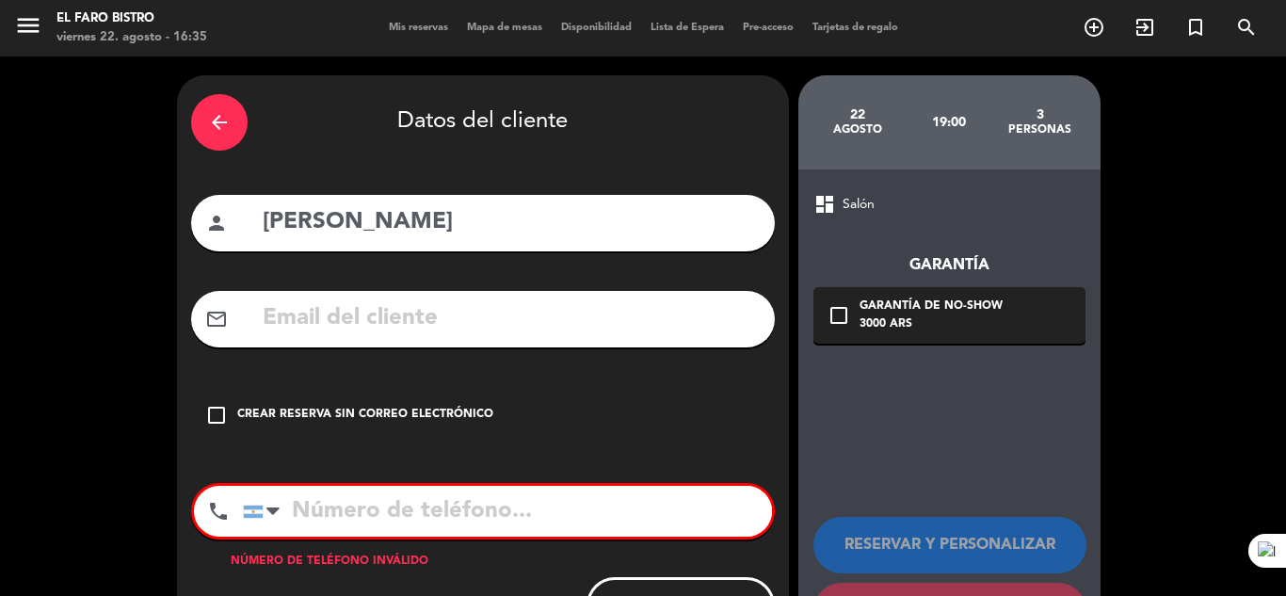
click at [466, 327] on input "text" at bounding box center [511, 318] width 500 height 39
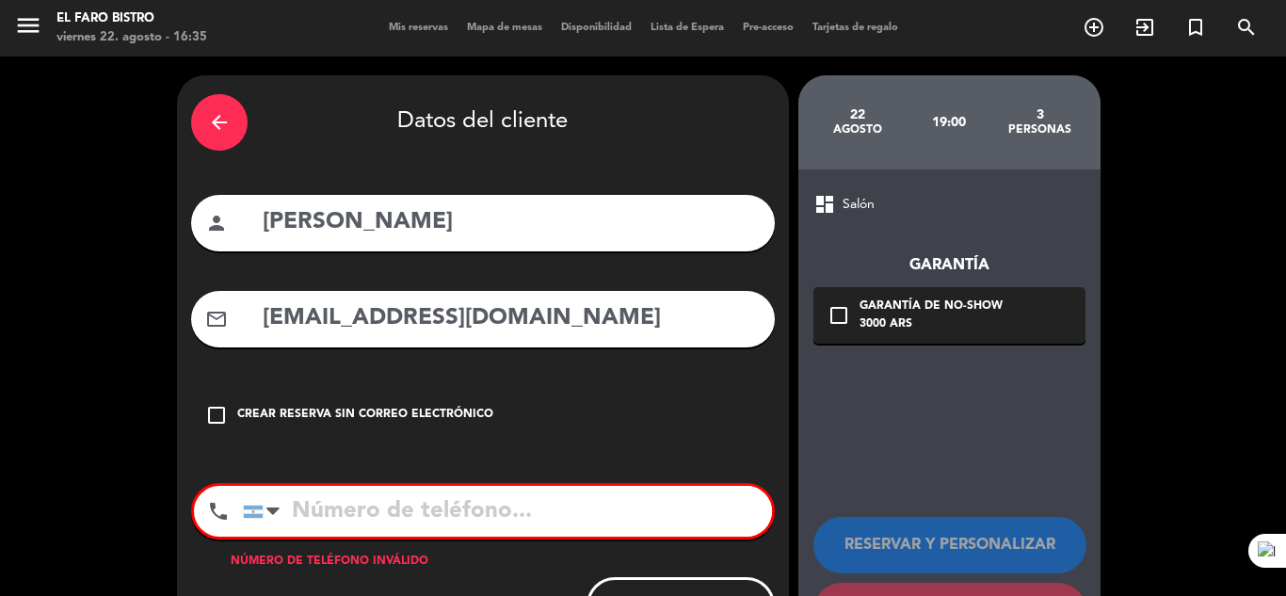
type input "[EMAIL_ADDRESS][DOMAIN_NAME]"
click at [461, 501] on input "tel" at bounding box center [507, 511] width 529 height 51
click at [379, 418] on div "Crear reserva sin correo electrónico" at bounding box center [365, 415] width 256 height 19
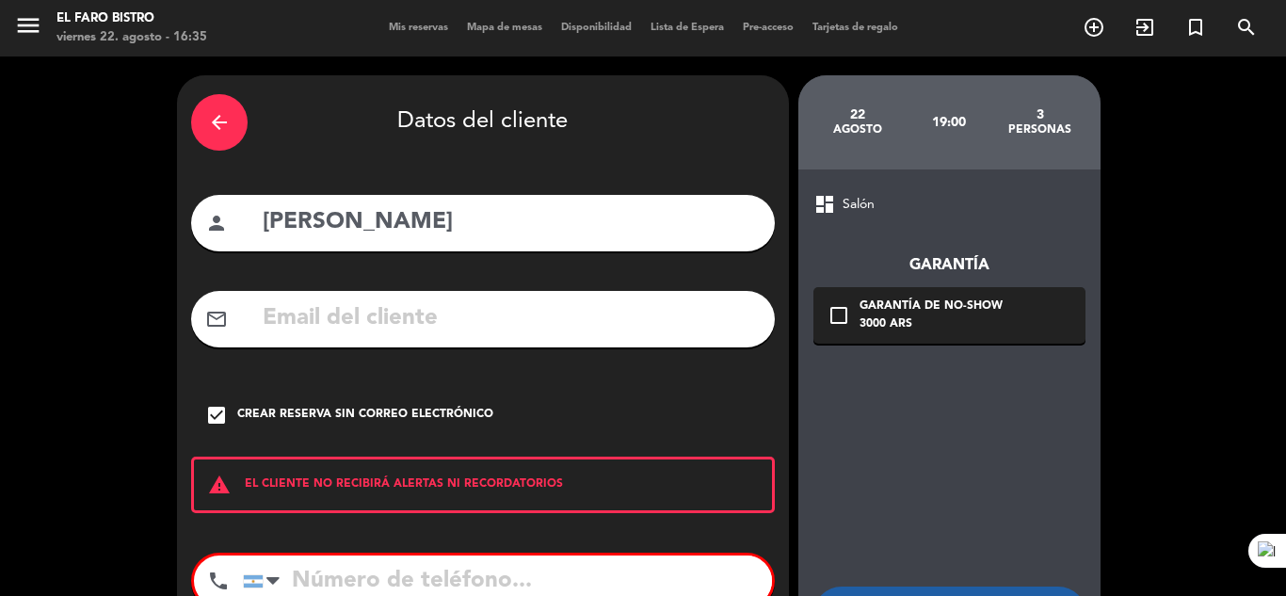
click at [393, 419] on div "Crear reserva sin correo electrónico" at bounding box center [365, 415] width 256 height 19
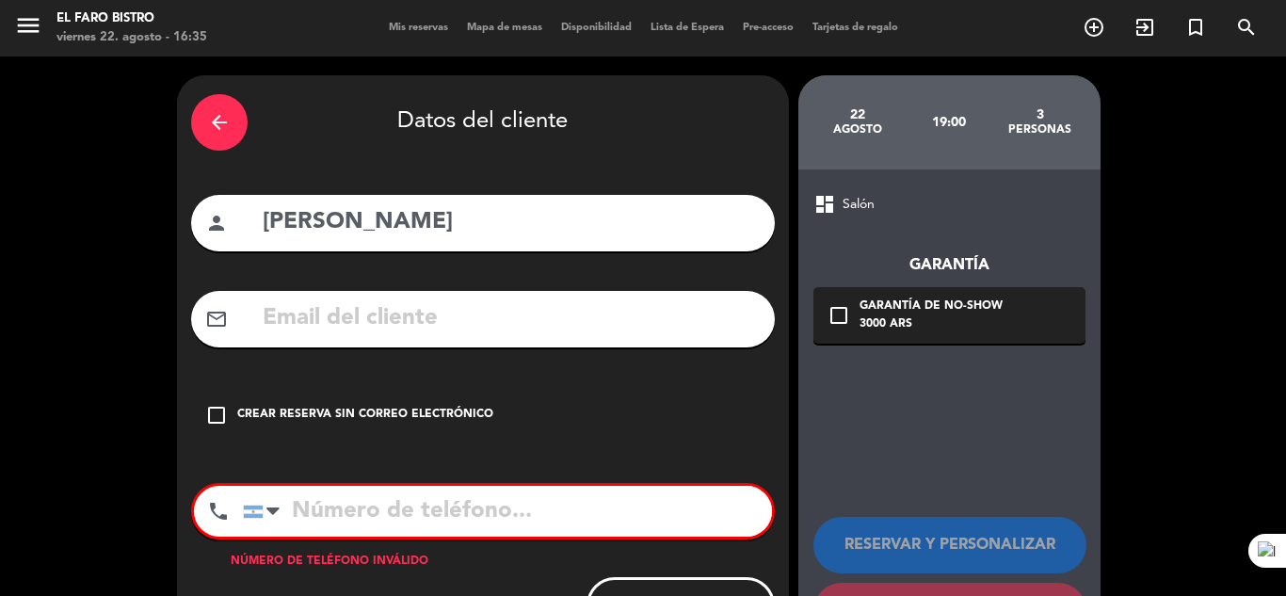
click at [380, 331] on input "text" at bounding box center [511, 318] width 500 height 39
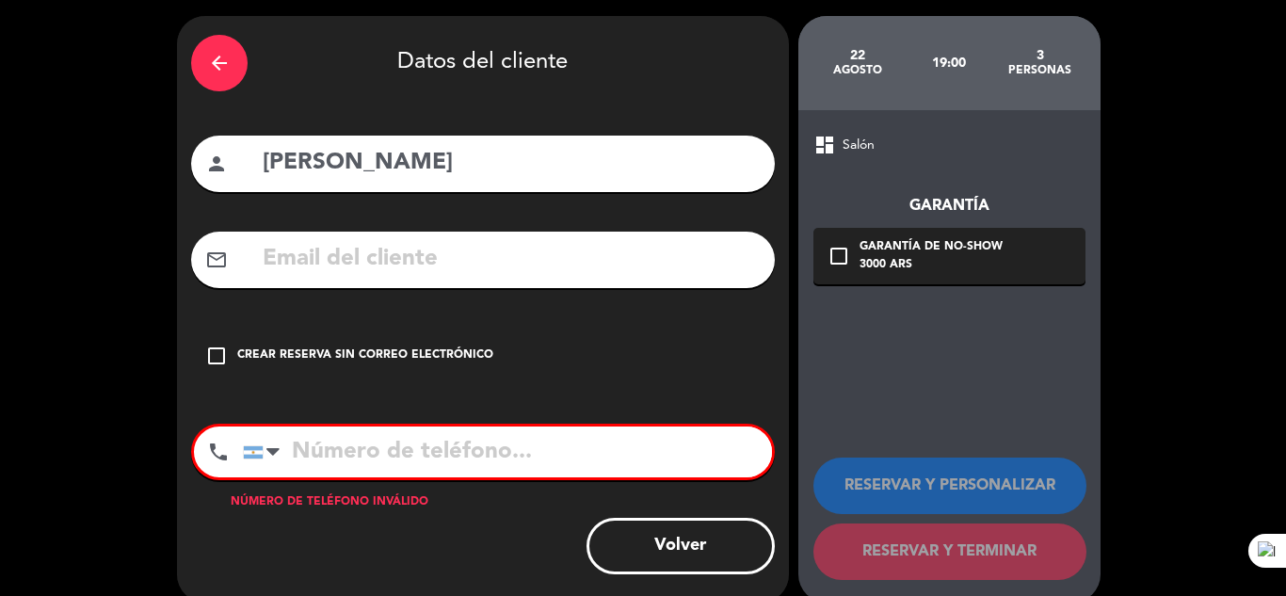
scroll to position [84, 0]
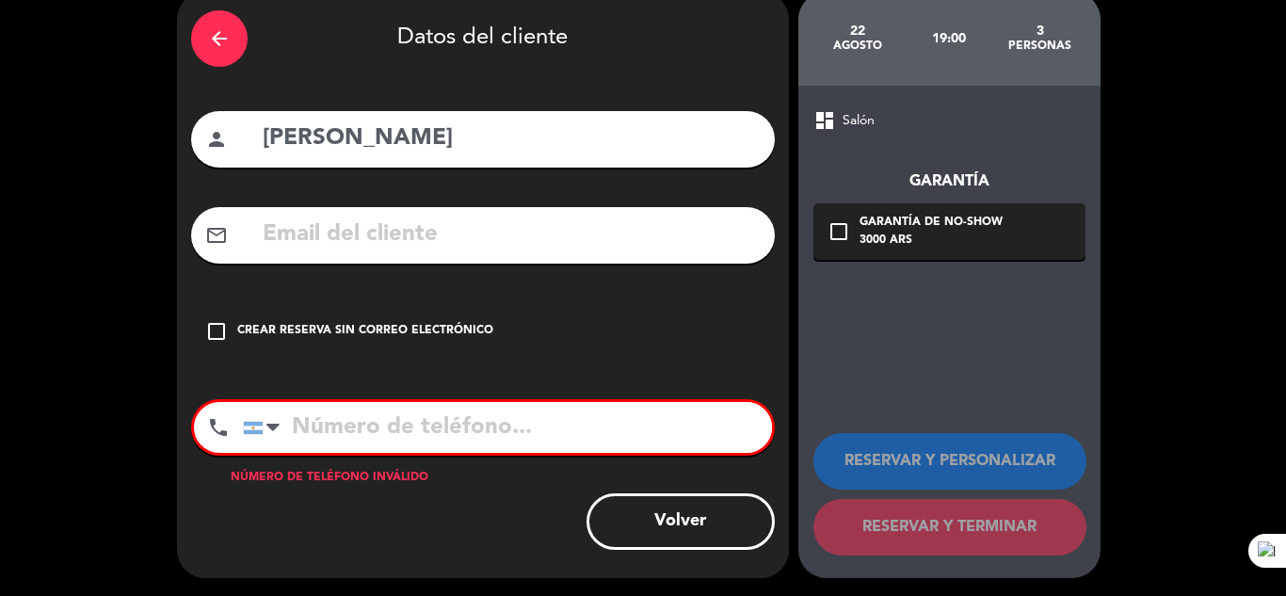
click at [380, 327] on div "Crear reserva sin correo electrónico" at bounding box center [365, 331] width 256 height 19
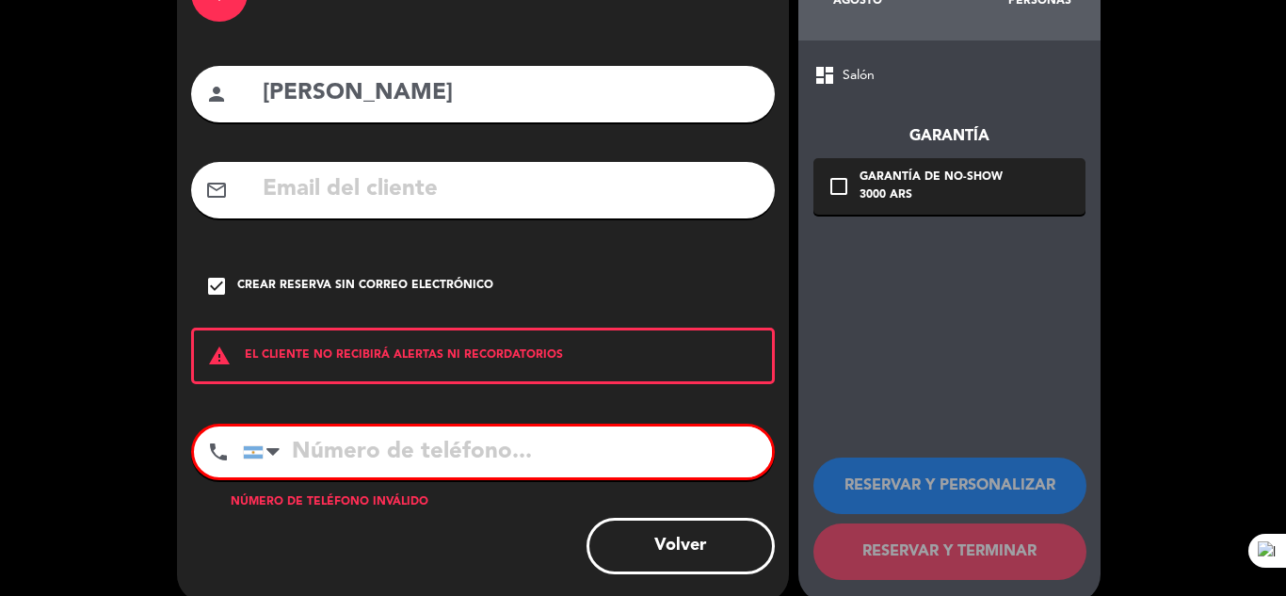
scroll to position [153, 0]
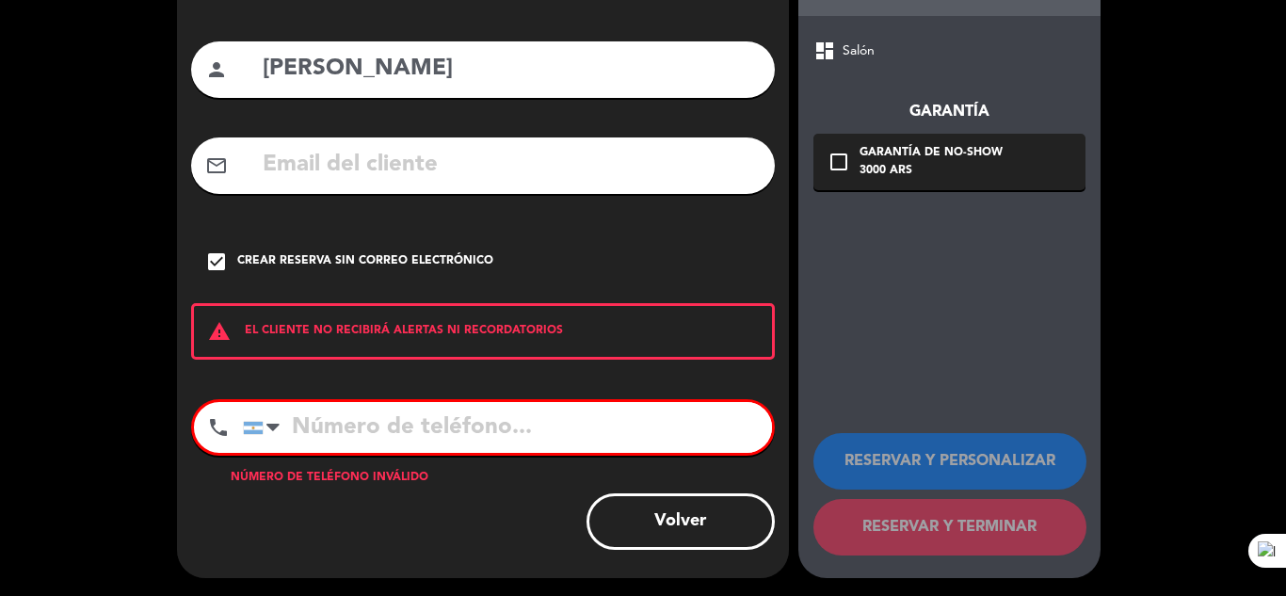
click at [525, 407] on input "tel" at bounding box center [507, 427] width 529 height 51
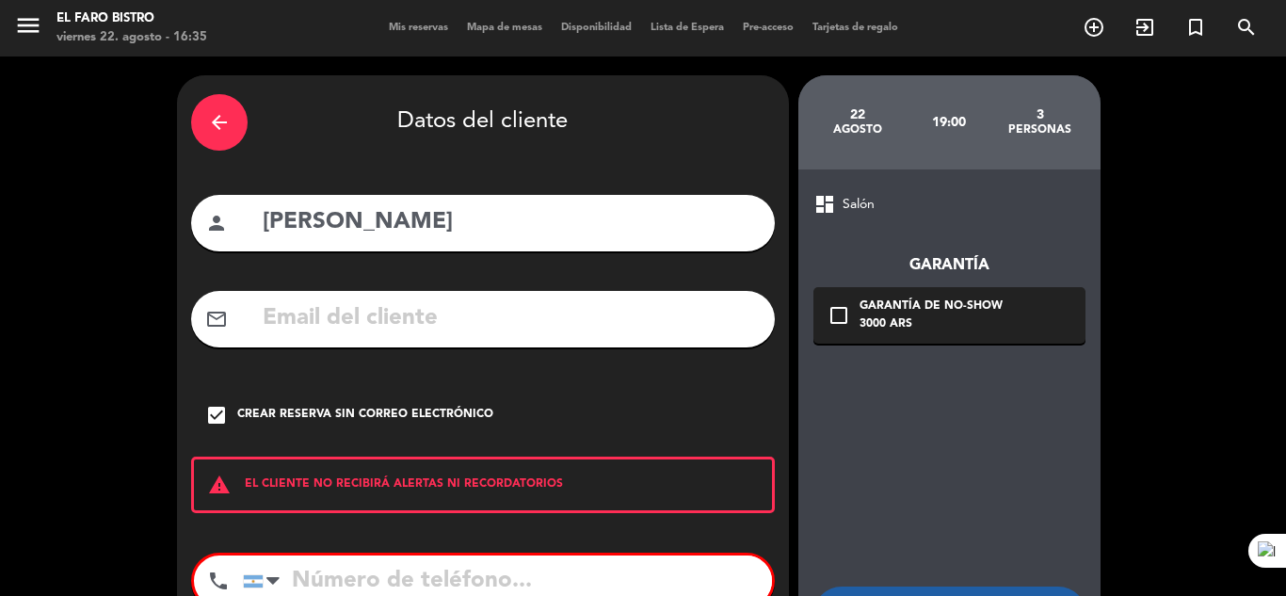
click at [847, 210] on span "Salón" at bounding box center [859, 205] width 32 height 22
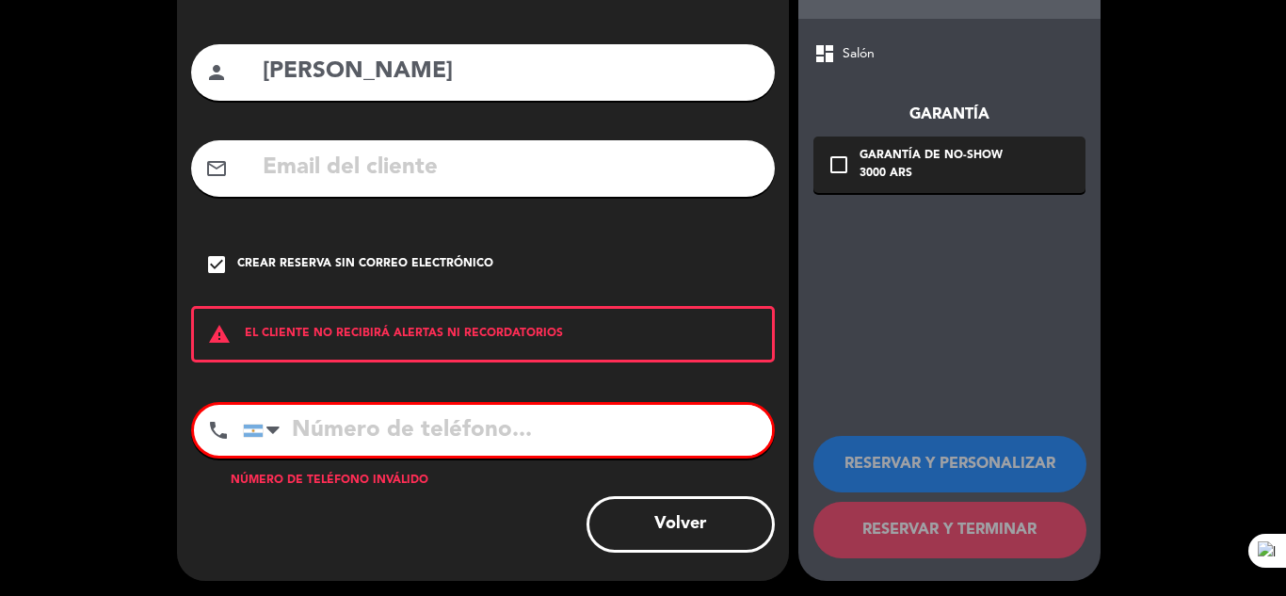
scroll to position [153, 0]
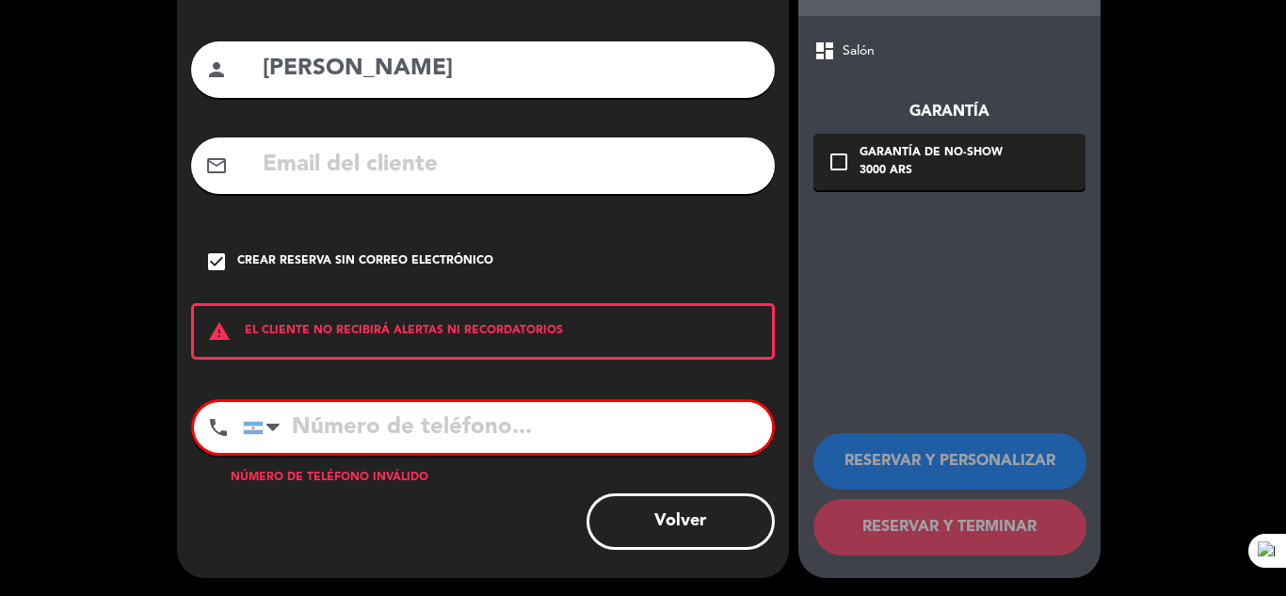
click at [438, 391] on div "arrow_back Datos del cliente person [PERSON_NAME] mail_outline check_box Crear …" at bounding box center [483, 250] width 612 height 656
click at [296, 237] on div "check_box Crear reserva sin correo electrónico" at bounding box center [483, 262] width 584 height 57
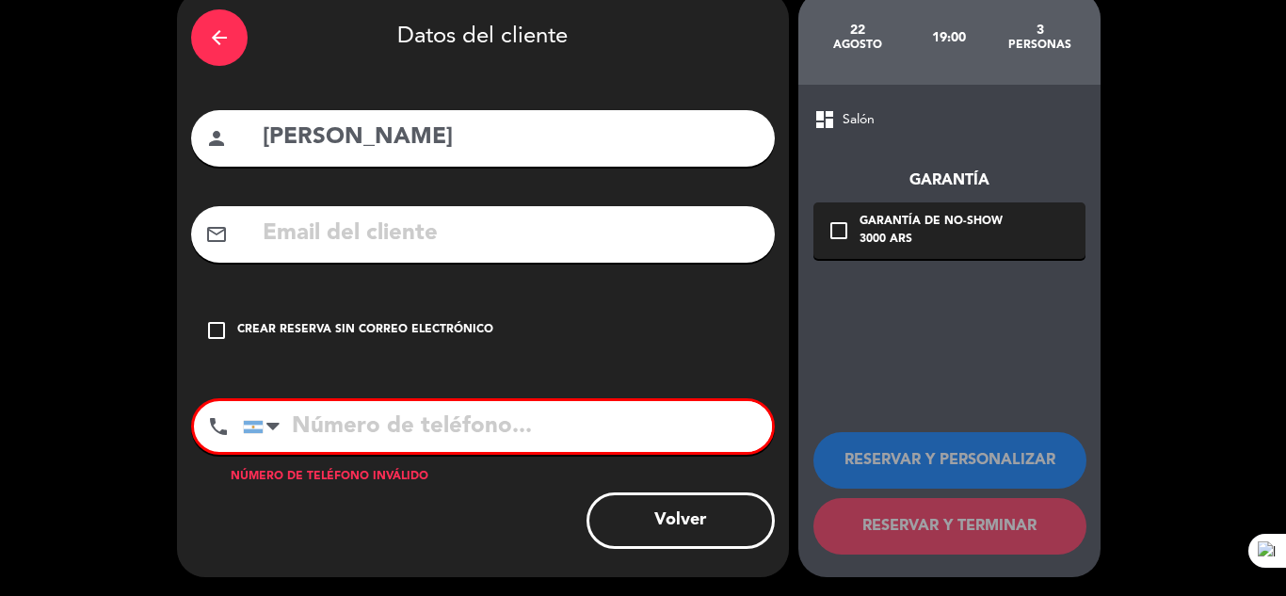
scroll to position [84, 0]
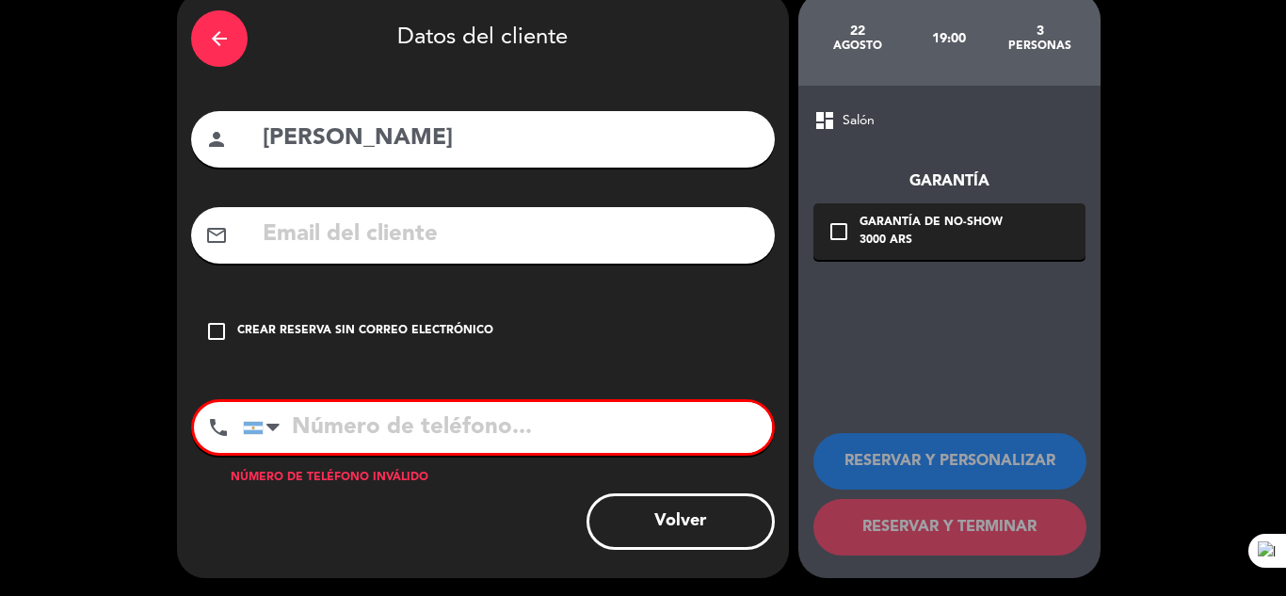
click at [303, 244] on input "text" at bounding box center [511, 235] width 500 height 39
click at [425, 325] on div "Crear reserva sin correo electrónico" at bounding box center [365, 331] width 256 height 19
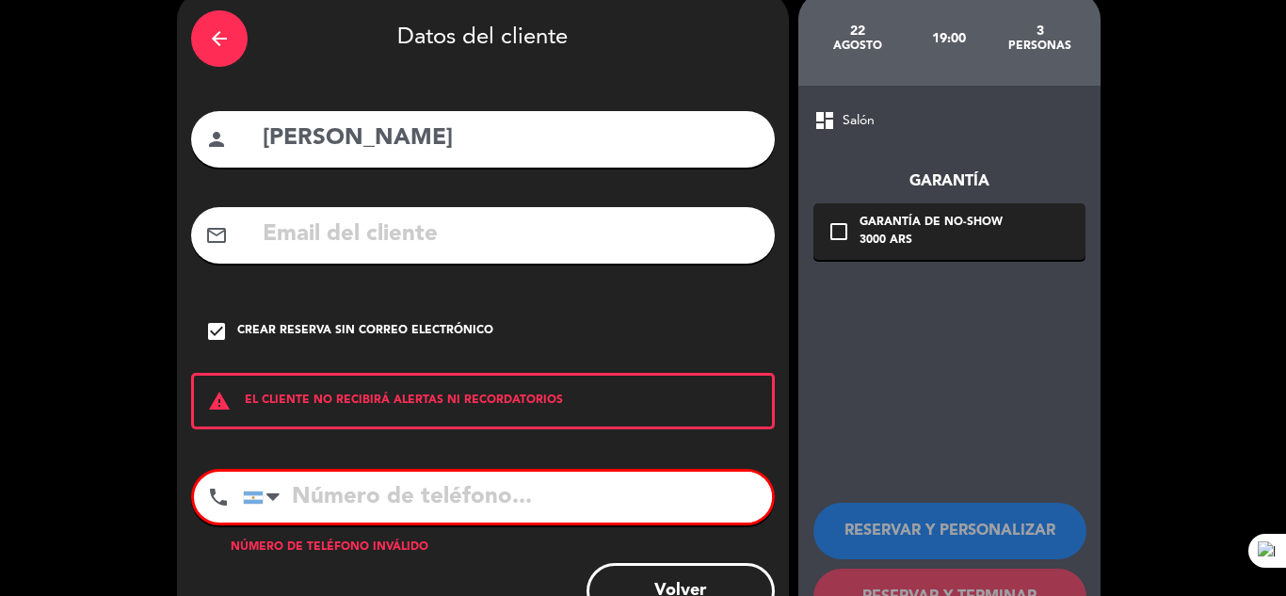
click at [425, 325] on div "Crear reserva sin correo electrónico" at bounding box center [365, 331] width 256 height 19
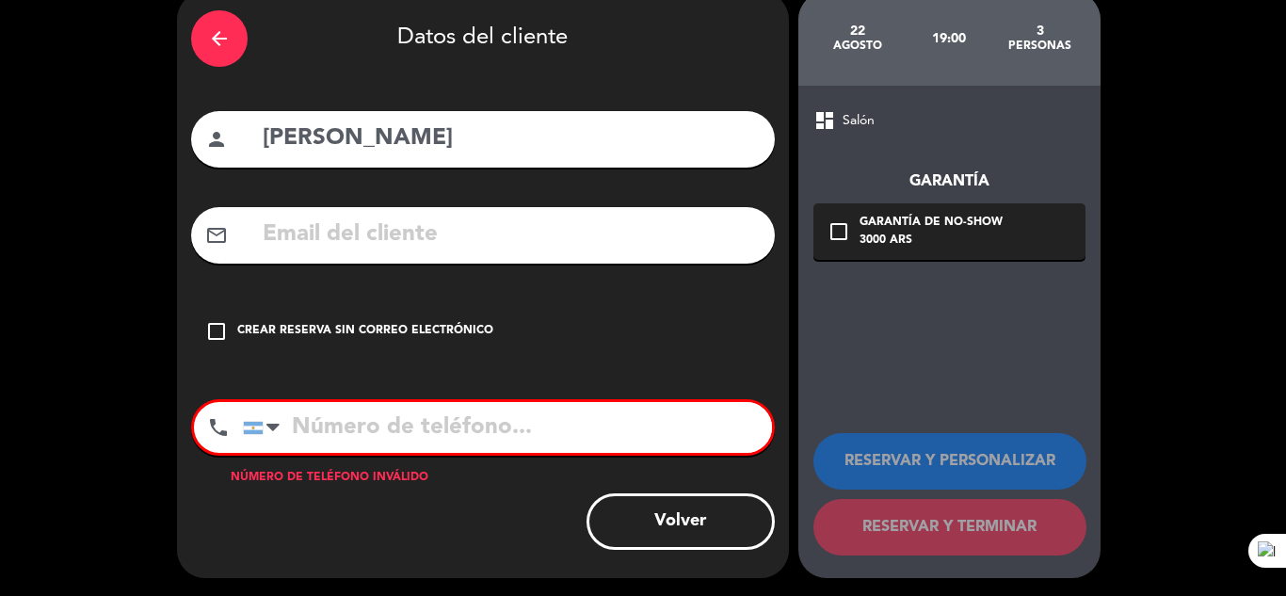
click at [424, 254] on input "text" at bounding box center [511, 235] width 500 height 39
type input "[EMAIL_ADDRESS][DOMAIN_NAME]"
click at [962, 356] on div "dashboard Salón Garantía check_box_outline_blank Garantía de no-show 3000 ARS R…" at bounding box center [950, 332] width 302 height 493
drag, startPoint x: 846, startPoint y: 58, endPoint x: 843, endPoint y: 115, distance: 56.6
click at [844, 60] on div "22 agosto" at bounding box center [858, 39] width 91 height 66
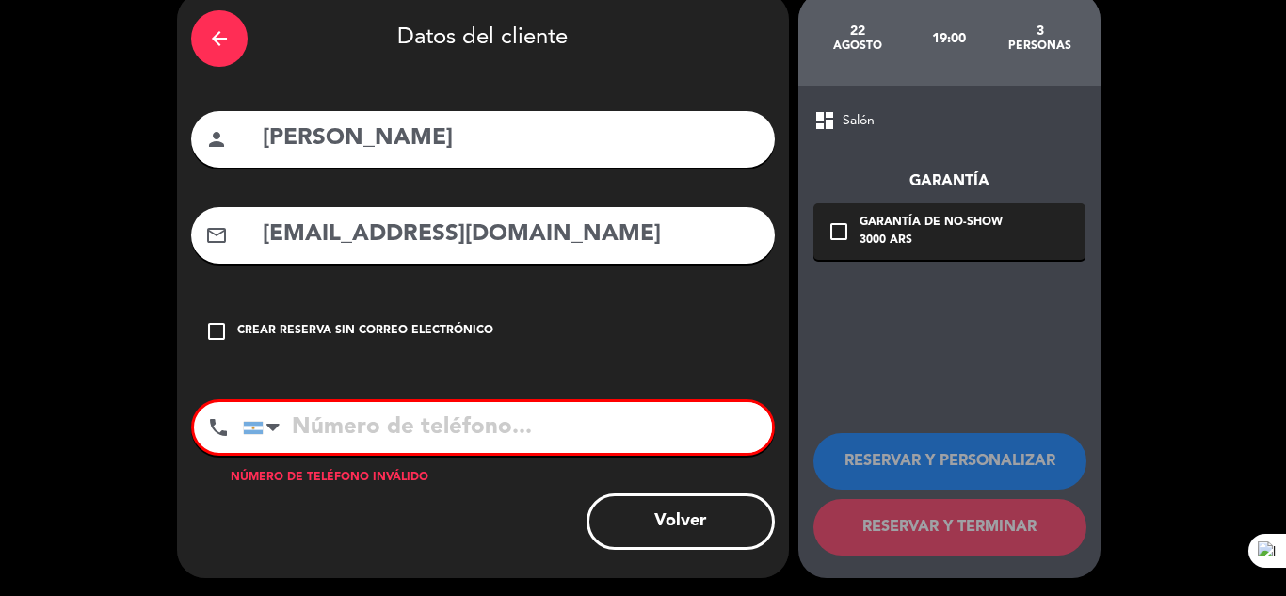
click at [489, 430] on input "tel" at bounding box center [507, 427] width 529 height 51
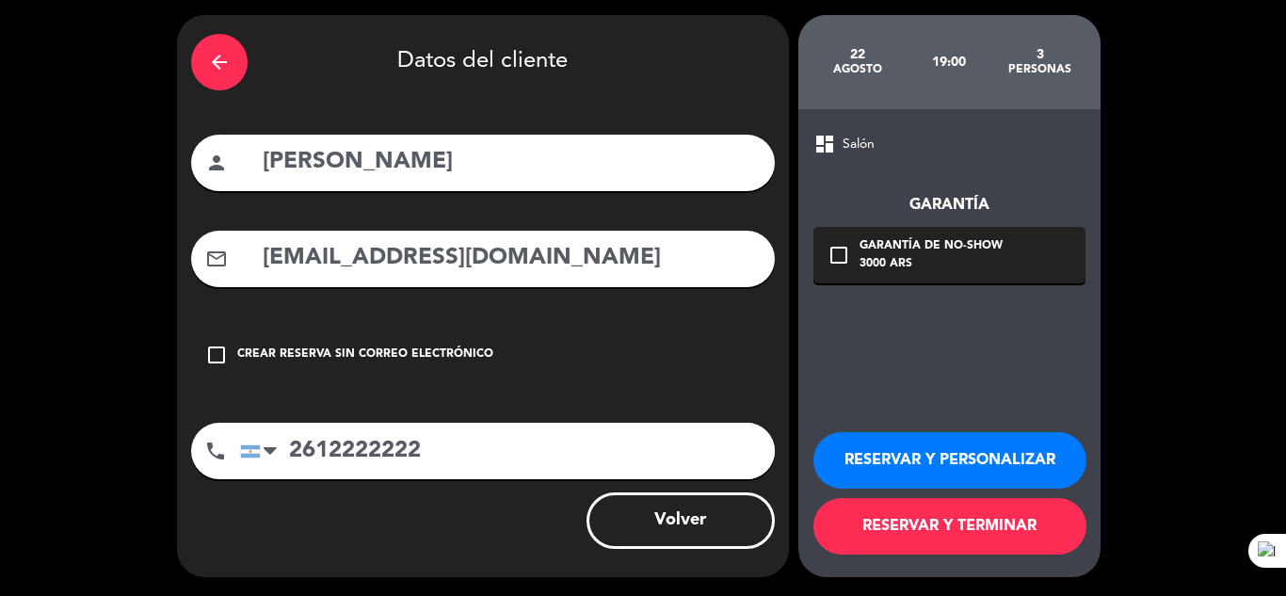
type input "2612222222"
click at [856, 451] on button "RESERVAR Y PERSONALIZAR" at bounding box center [950, 460] width 273 height 57
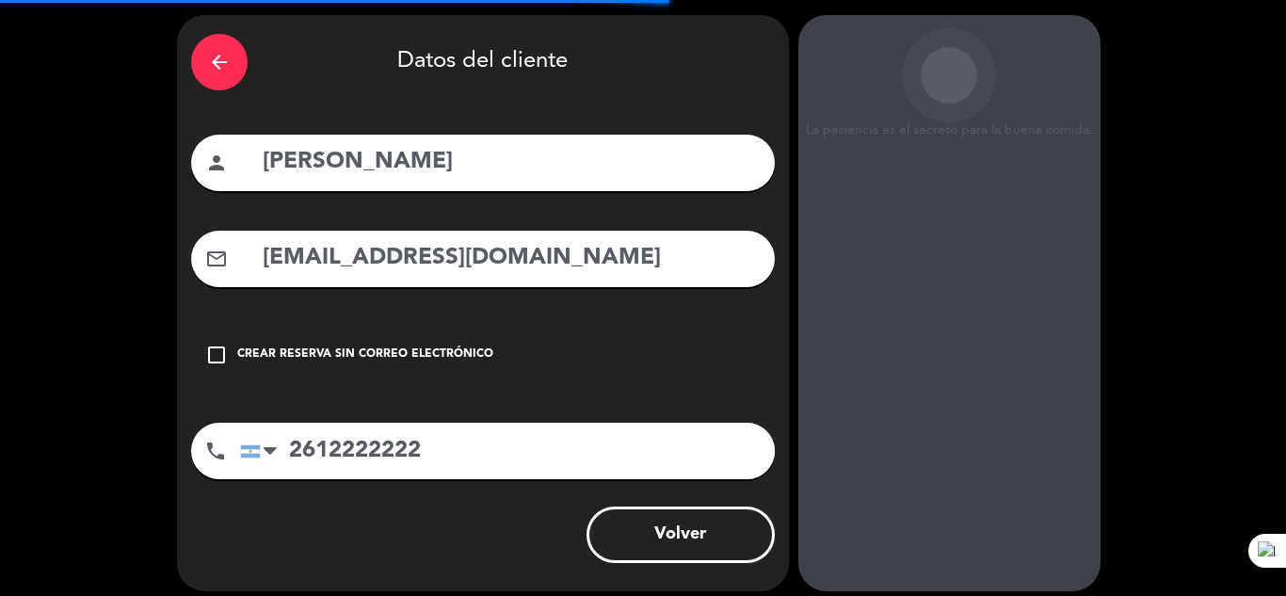
scroll to position [75, 0]
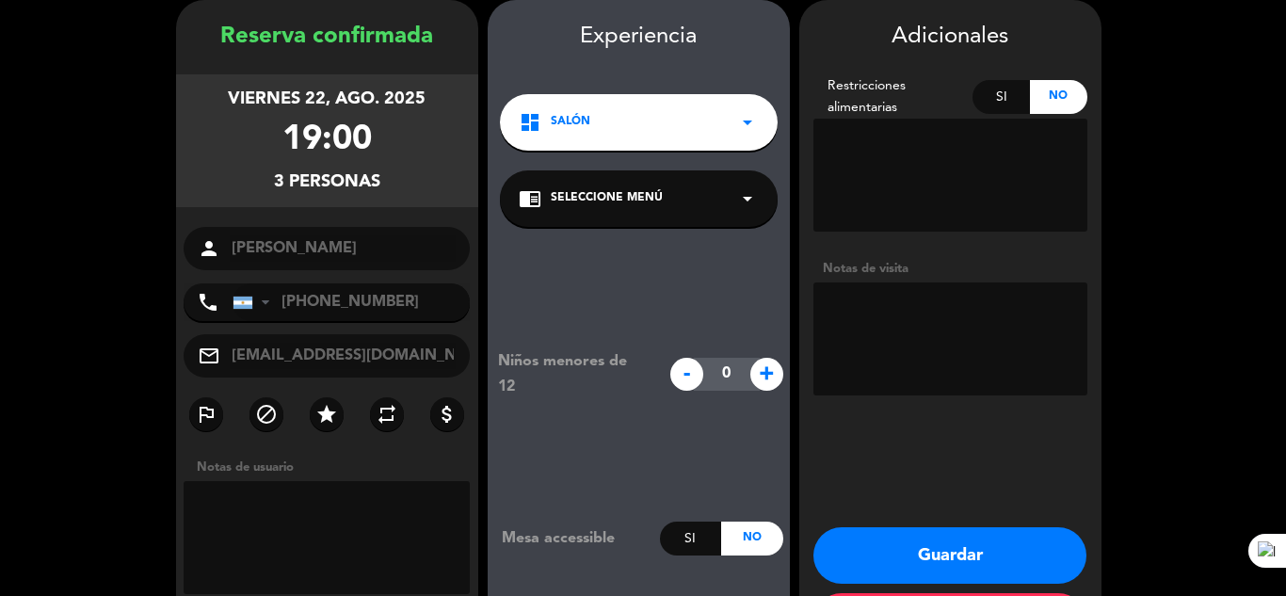
click at [716, 150] on div "dashboard Salón arrow_drop_down" at bounding box center [639, 122] width 278 height 57
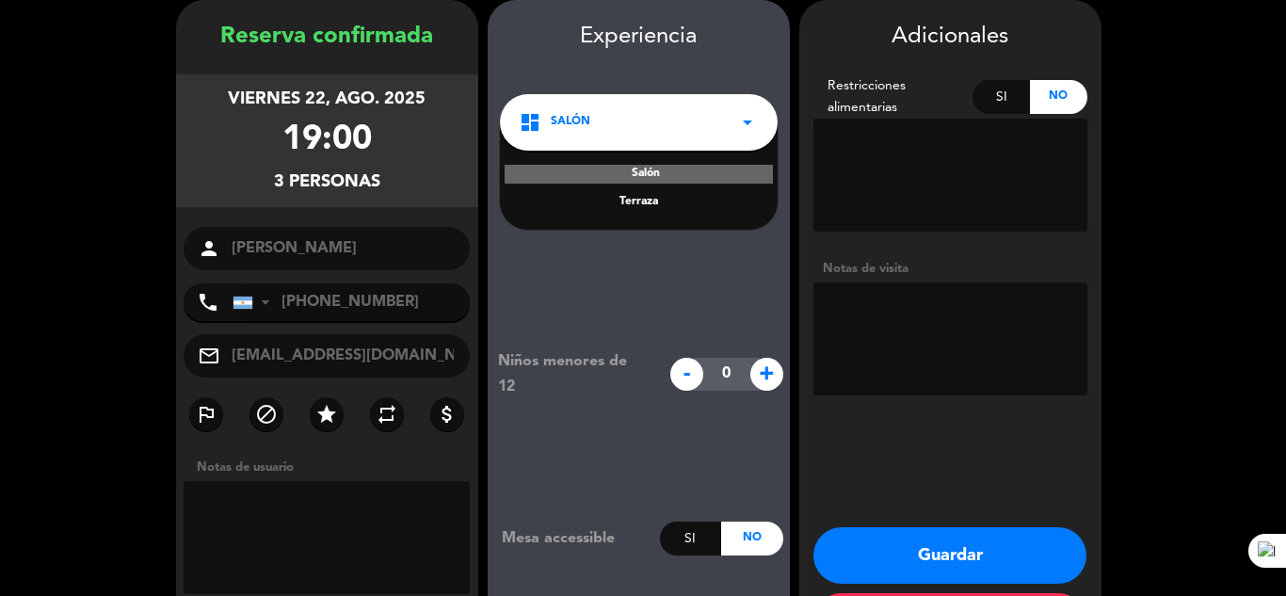
click at [704, 166] on div "Salón" at bounding box center [639, 174] width 268 height 19
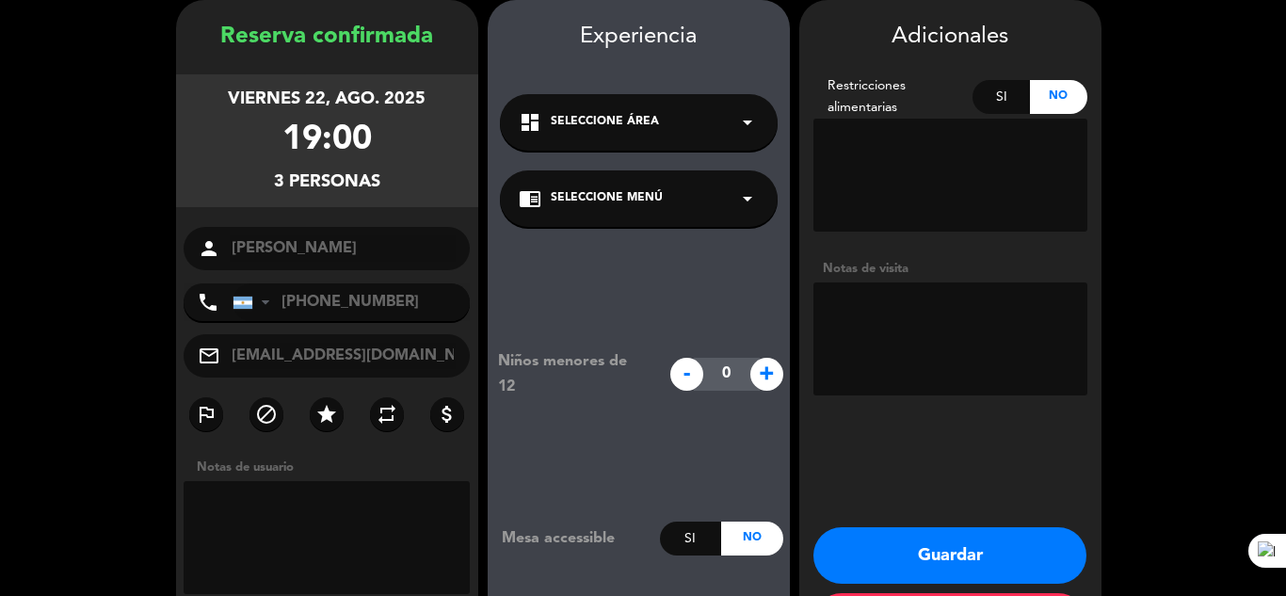
click at [721, 298] on div "Niños menores de 12 - 0 + Mesa accessible Si No" at bounding box center [639, 452] width 302 height 451
click at [664, 139] on div "dashboard Seleccione Área arrow_drop_down" at bounding box center [639, 122] width 278 height 57
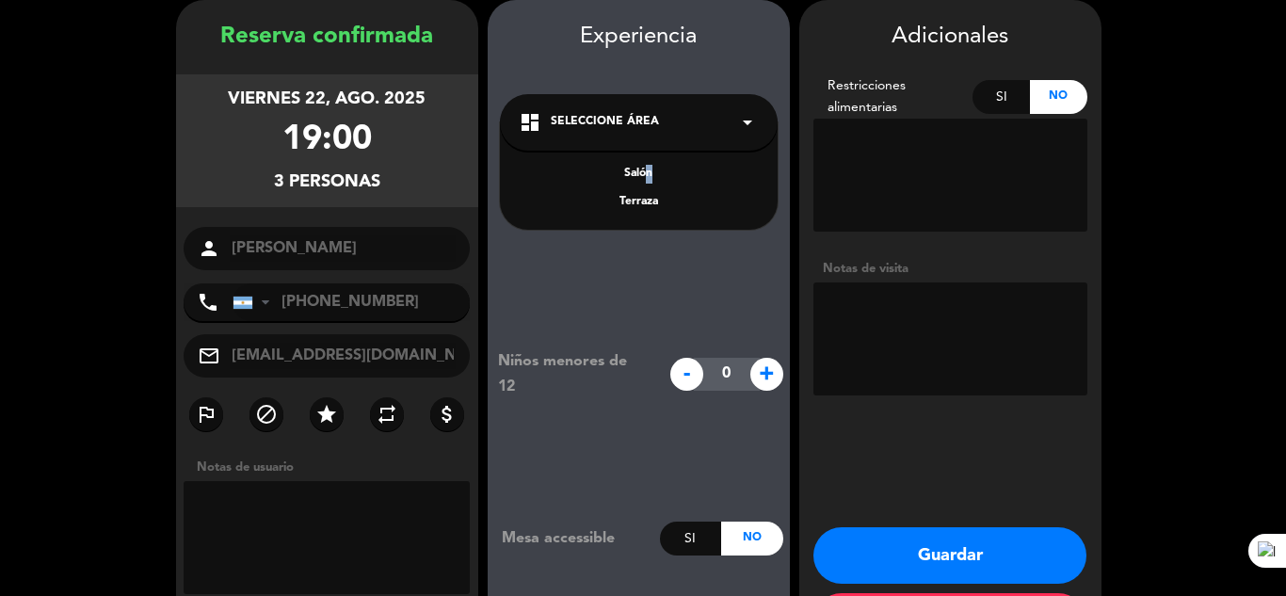
click at [643, 166] on div "Salón" at bounding box center [639, 174] width 240 height 19
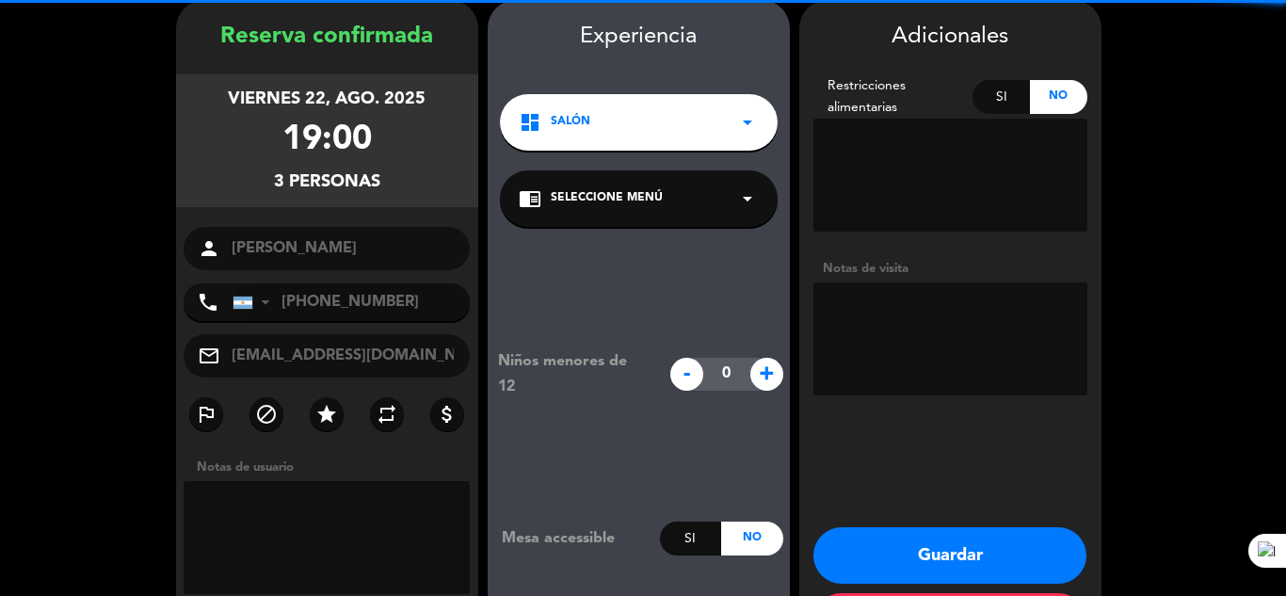
click at [645, 187] on div "chrome_reader_mode Seleccione Menú arrow_drop_down" at bounding box center [639, 198] width 278 height 57
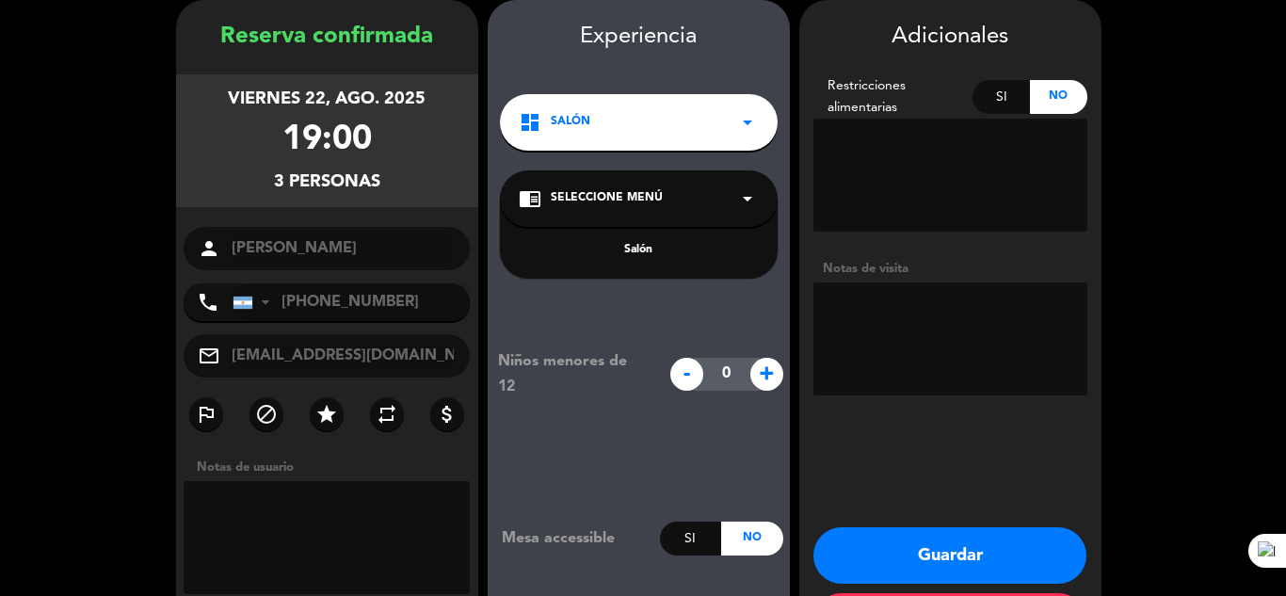
click at [660, 250] on div "Salón" at bounding box center [639, 250] width 240 height 19
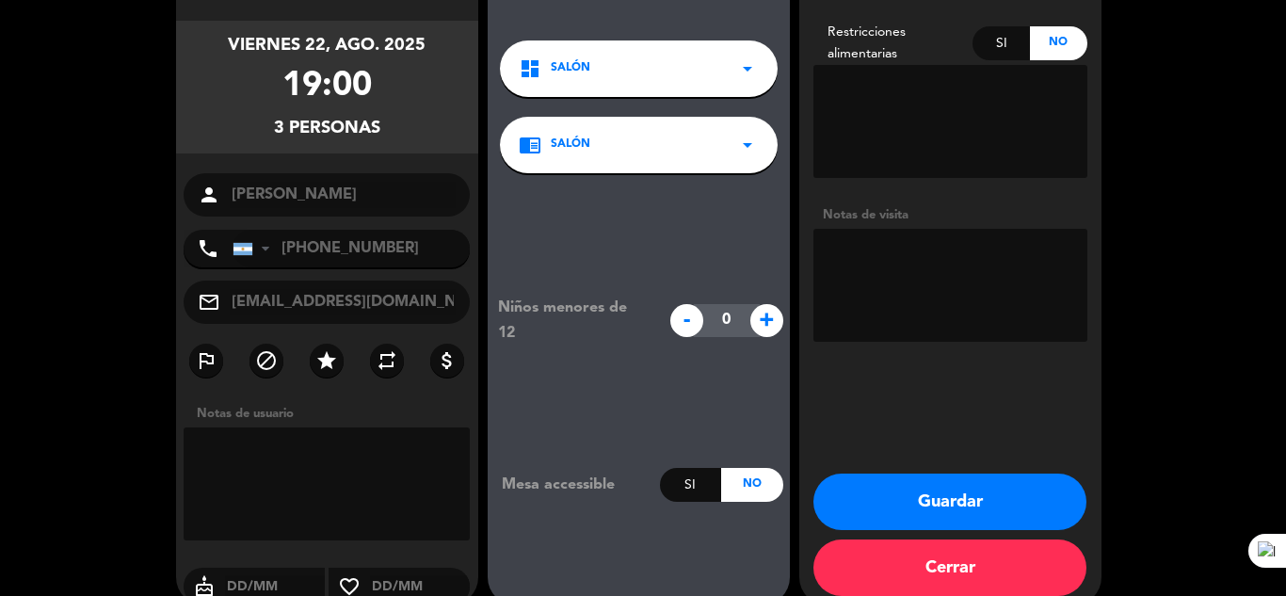
scroll to position [157, 0]
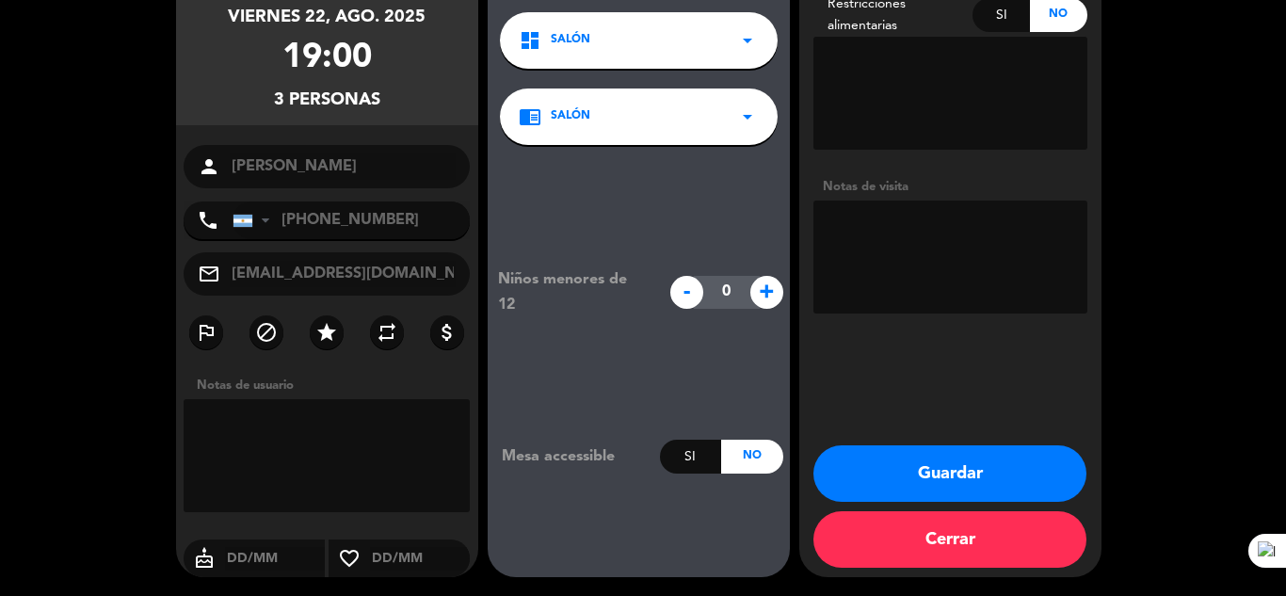
click at [342, 266] on input "[EMAIL_ADDRESS][DOMAIN_NAME]" at bounding box center [343, 274] width 227 height 26
type input "[EMAIL_ADDRESS][DOMAIN_NAME]"
click at [962, 473] on button "Guardar" at bounding box center [950, 473] width 273 height 57
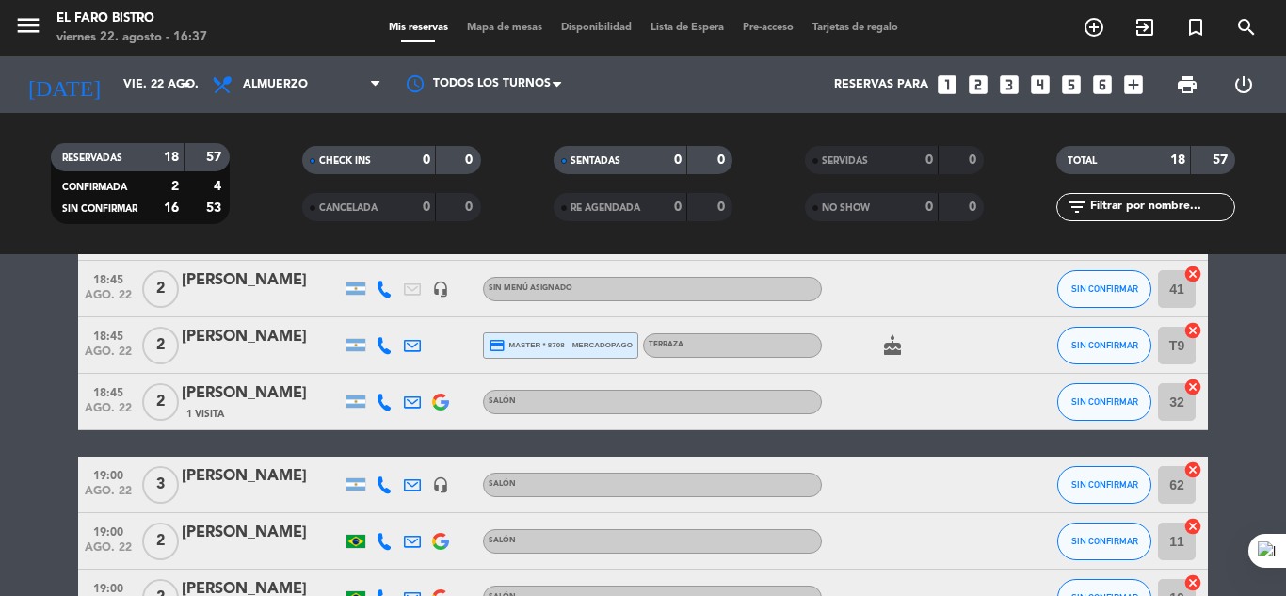
scroll to position [942, 0]
